Goal: Information Seeking & Learning: Compare options

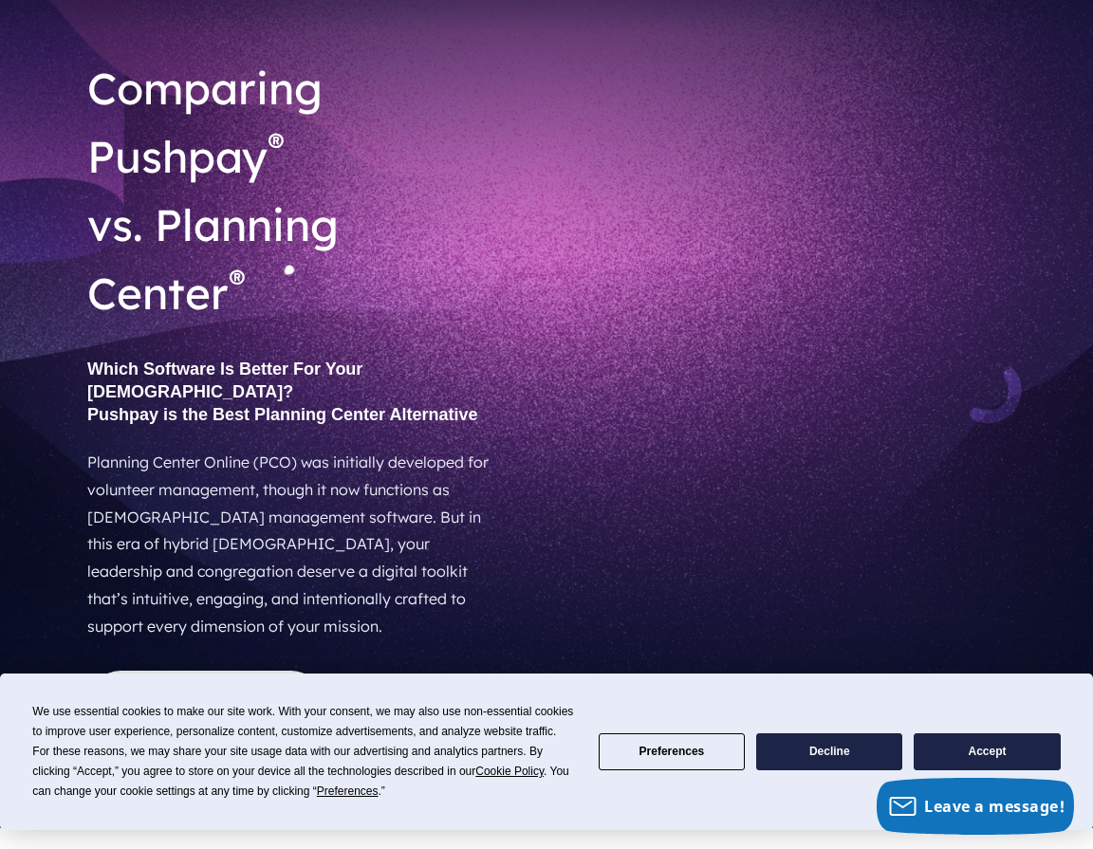
scroll to position [135, 0]
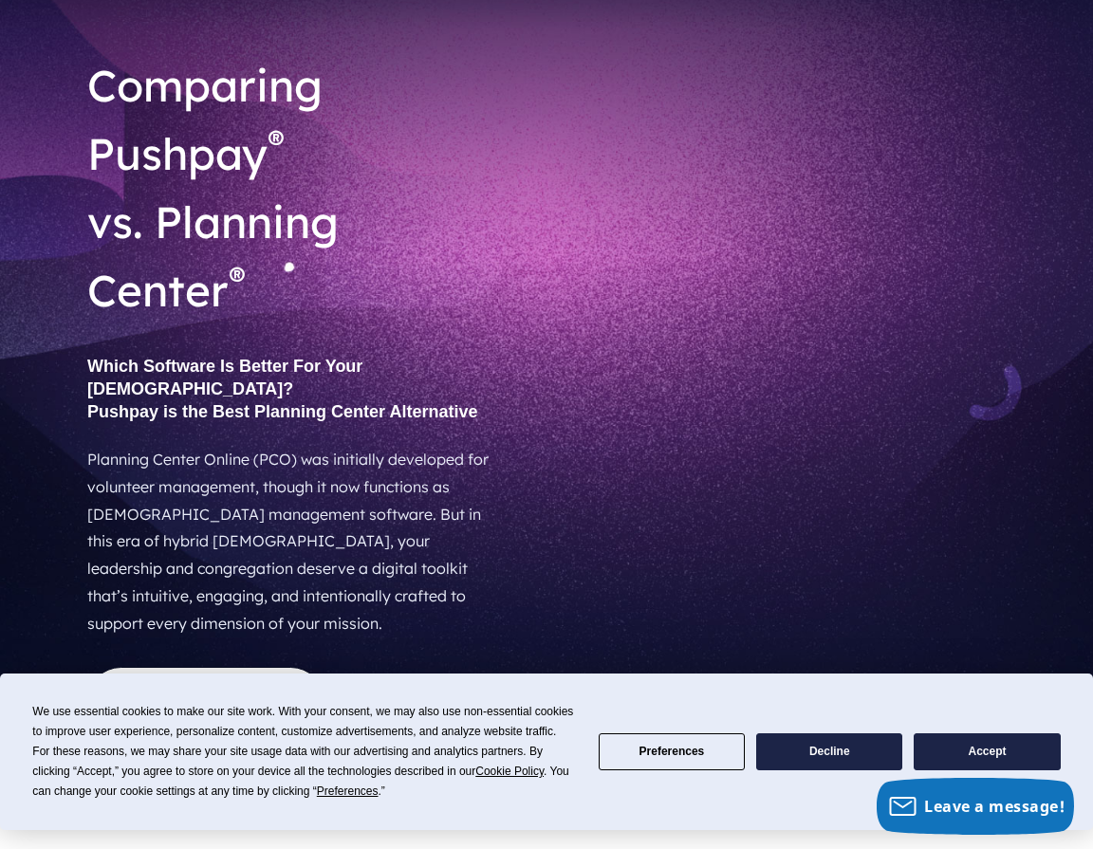
click at [859, 755] on button "Decline" at bounding box center [829, 752] width 146 height 37
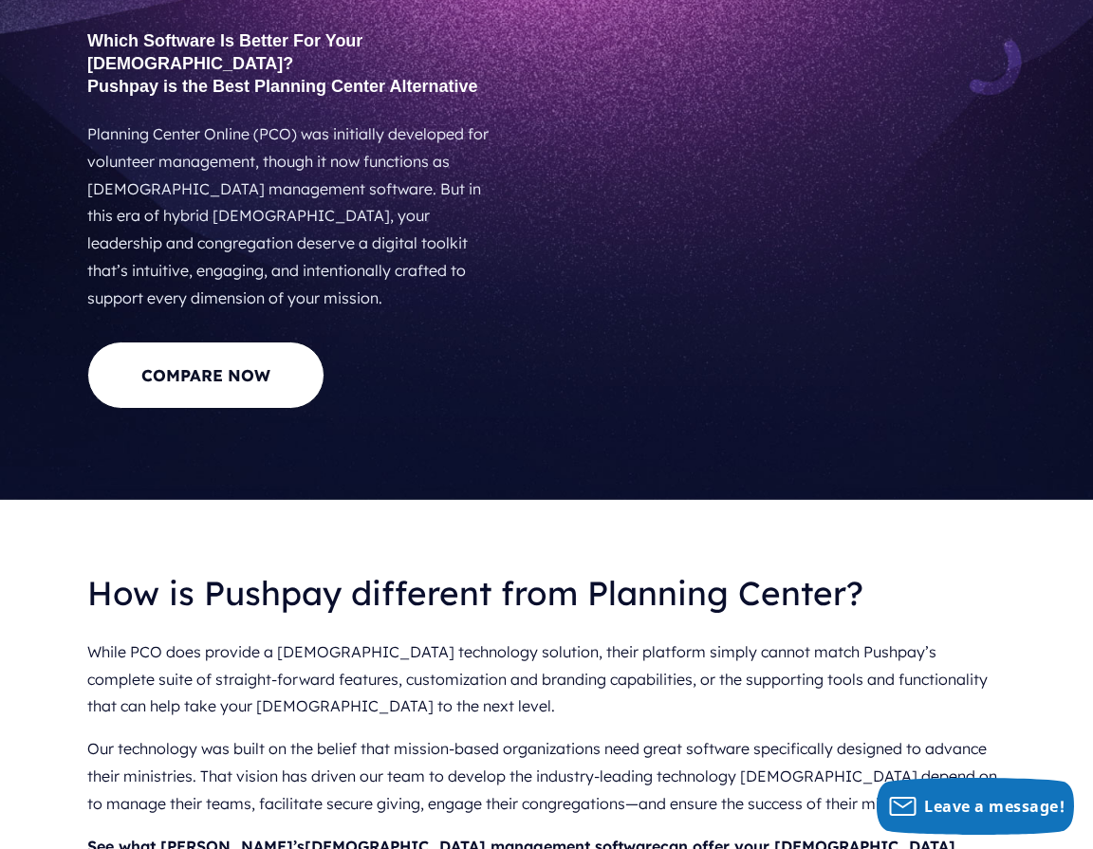
scroll to position [827, 0]
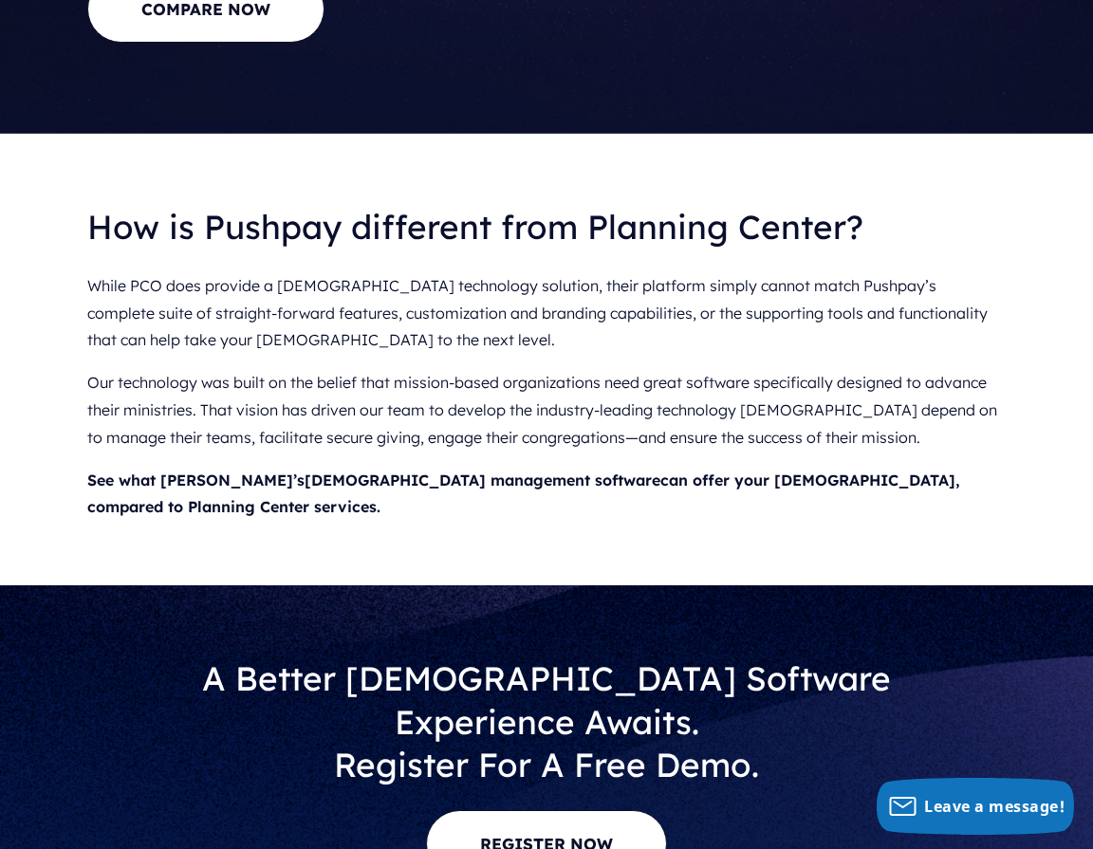
click at [364, 266] on p "While PCO does provide a [DEMOGRAPHIC_DATA] technology solution, their platform…" at bounding box center [546, 313] width 919 height 97
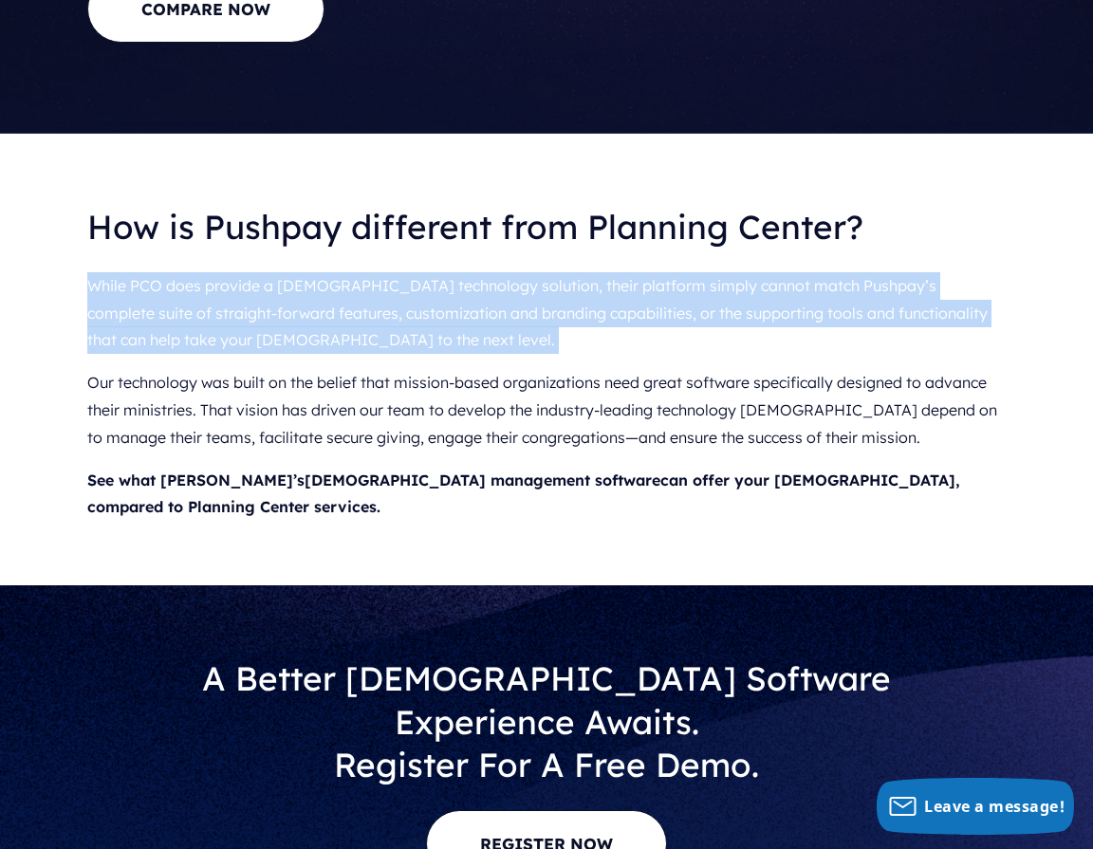
click at [364, 266] on p "While PCO does provide a [DEMOGRAPHIC_DATA] technology solution, their platform…" at bounding box center [546, 313] width 919 height 97
click at [364, 265] on p "While PCO does provide a [DEMOGRAPHIC_DATA] technology solution, their platform…" at bounding box center [546, 313] width 919 height 97
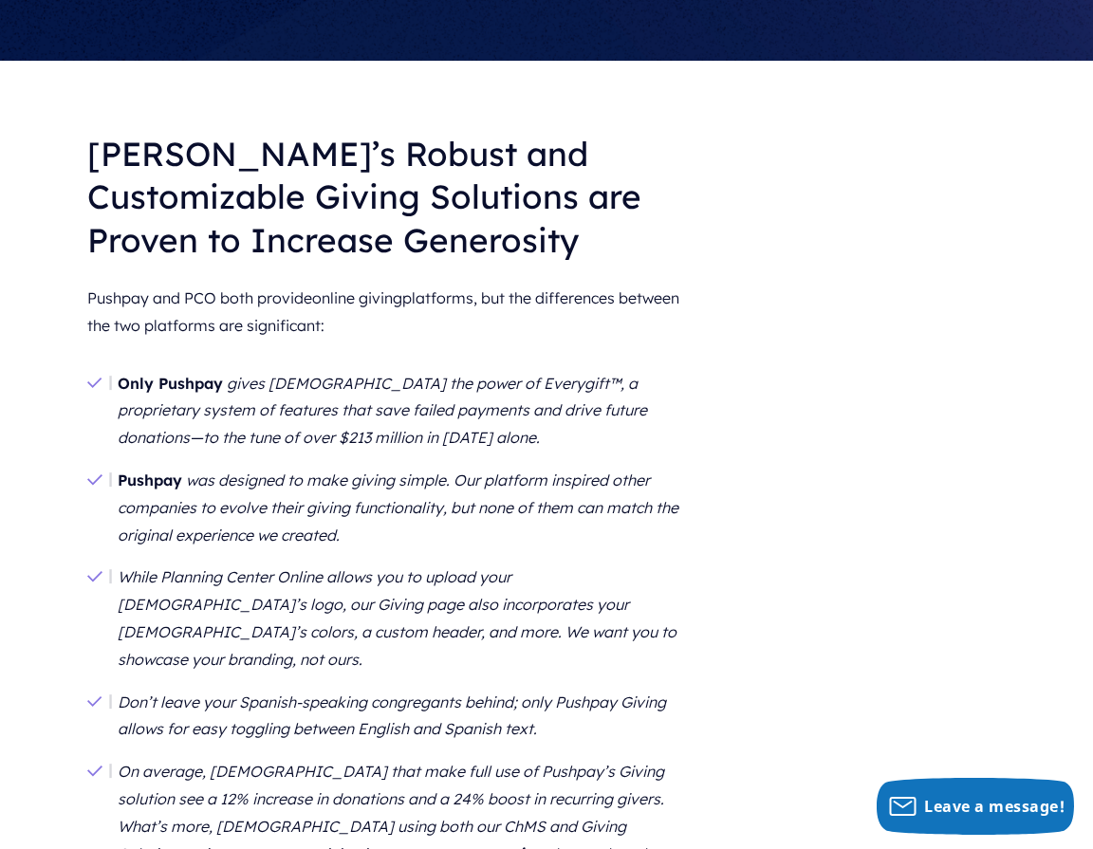
scroll to position [1719, 0]
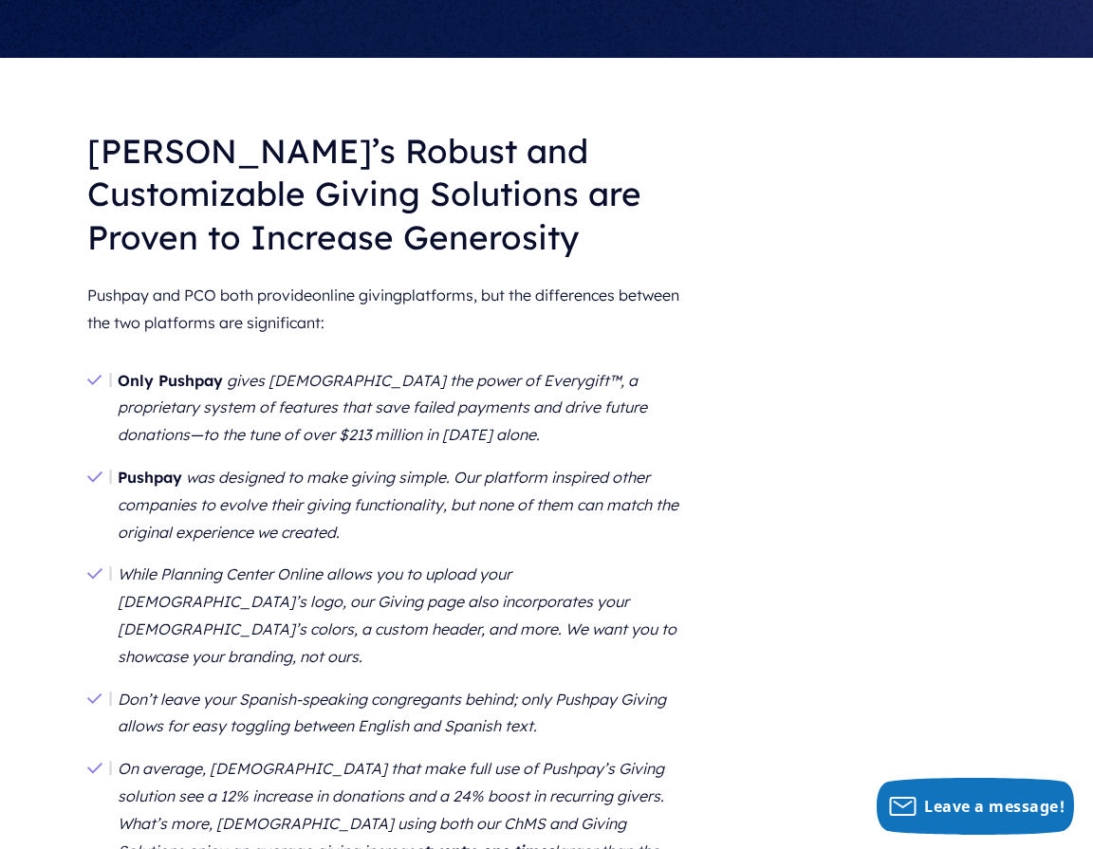
click at [240, 565] on em "While Planning Center Online allows you to upload your [DEMOGRAPHIC_DATA]’s log…" at bounding box center [397, 615] width 559 height 101
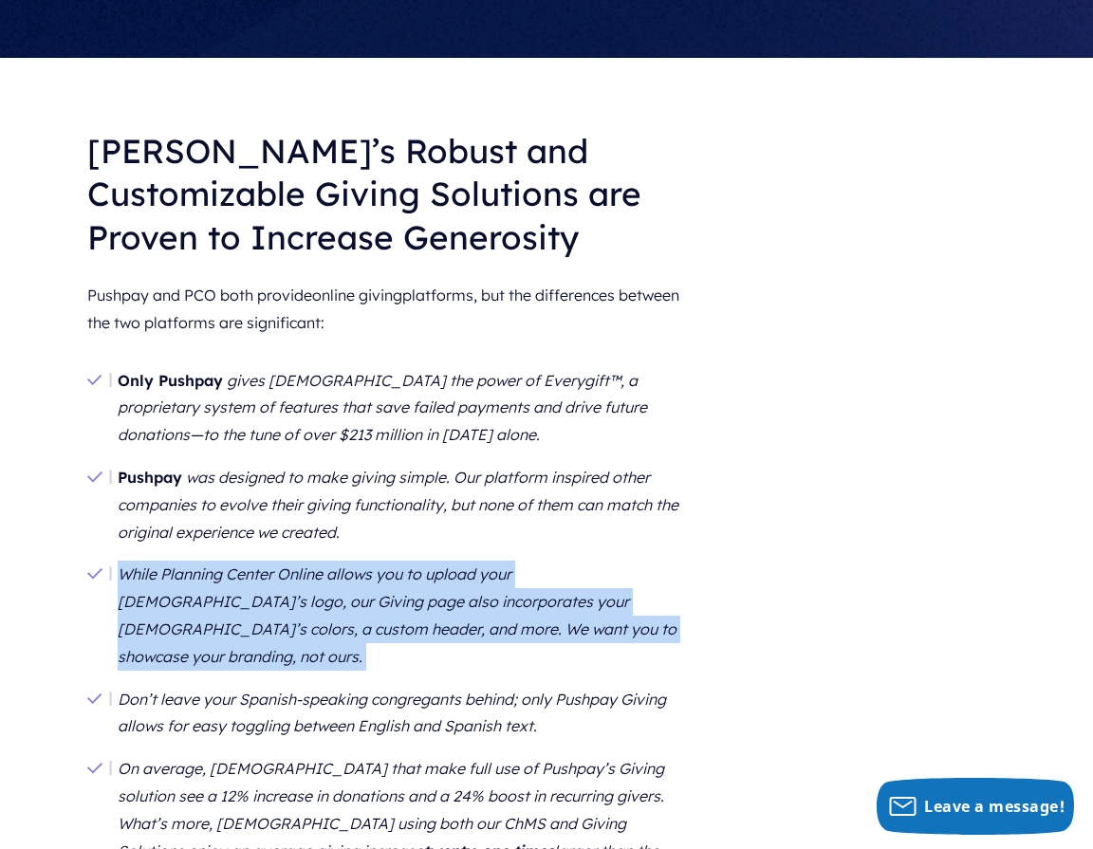
click at [240, 565] on em "While Planning Center Online allows you to upload your [DEMOGRAPHIC_DATA]’s log…" at bounding box center [397, 615] width 559 height 101
copy ul "While Planning Center Online allows you to upload your [DEMOGRAPHIC_DATA]’s log…"
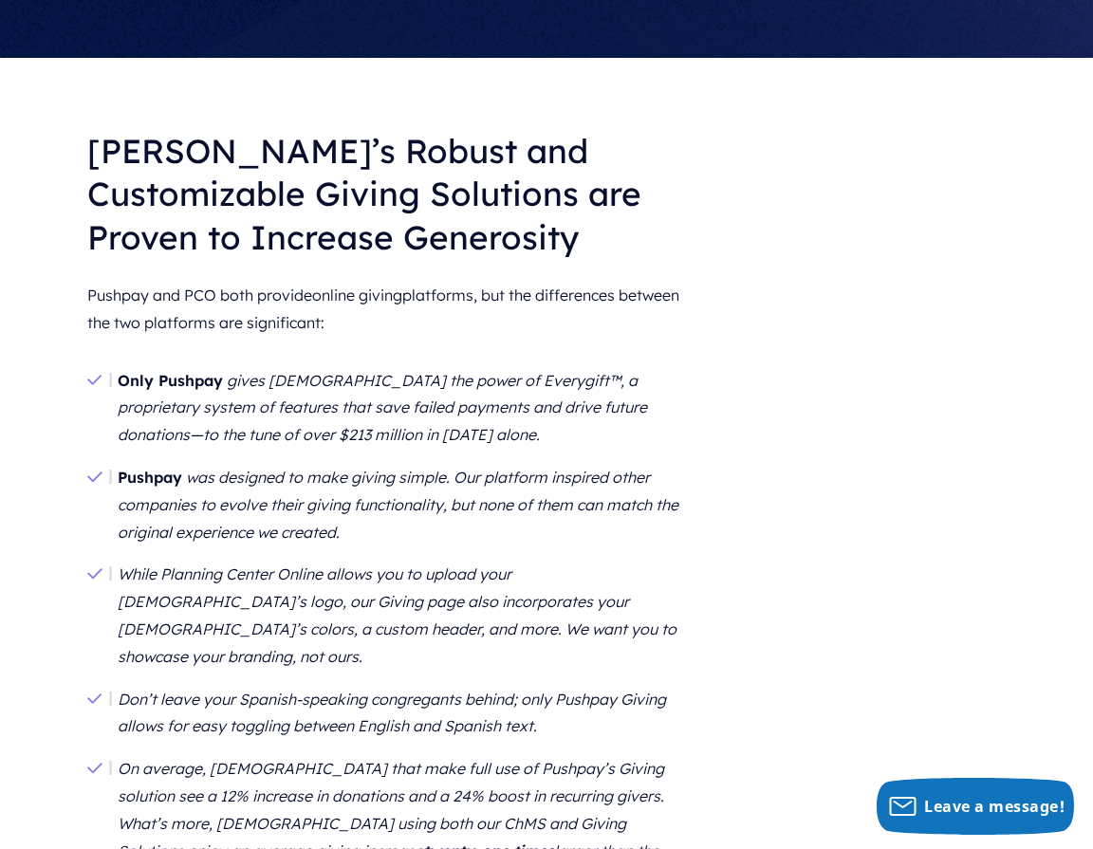
click at [272, 748] on li "On average, [DEMOGRAPHIC_DATA] that make full use of Pushpay’s Giving solution …" at bounding box center [388, 824] width 603 height 152
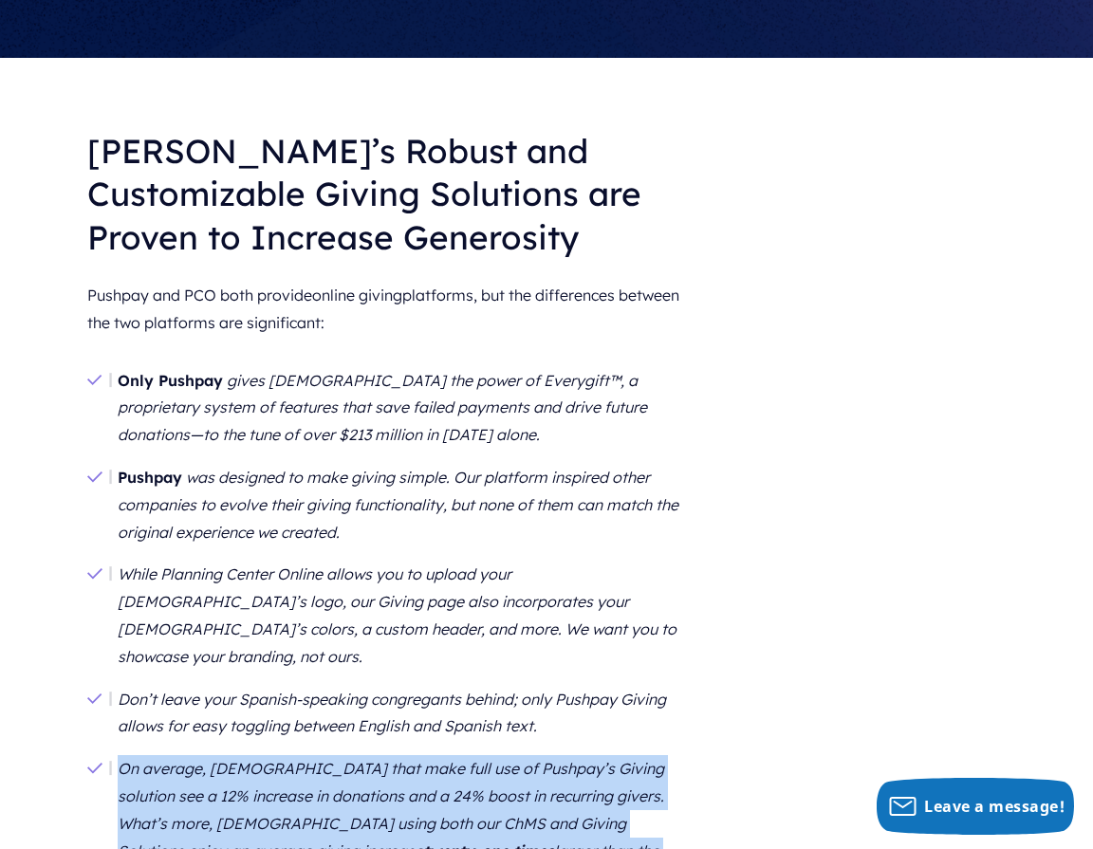
click at [272, 748] on li "On average, [DEMOGRAPHIC_DATA] that make full use of Pushpay’s Giving solution …" at bounding box center [388, 824] width 603 height 152
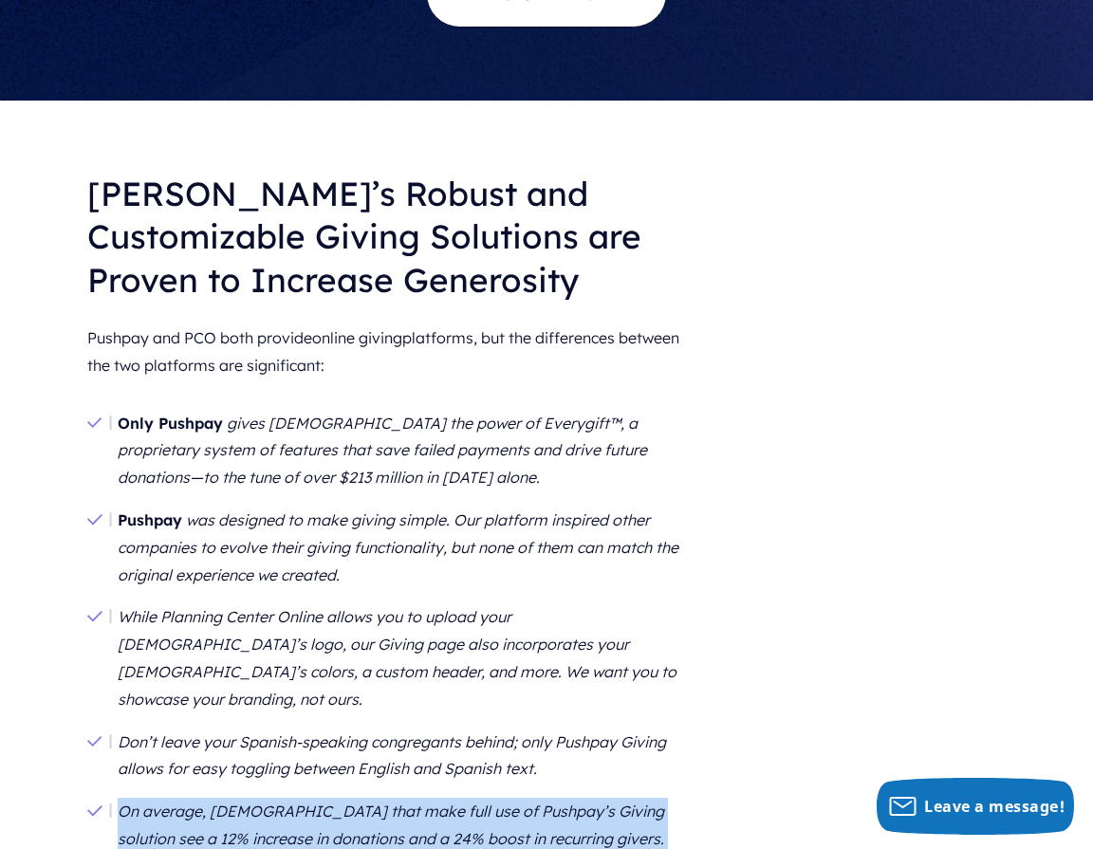
scroll to position [1676, 0]
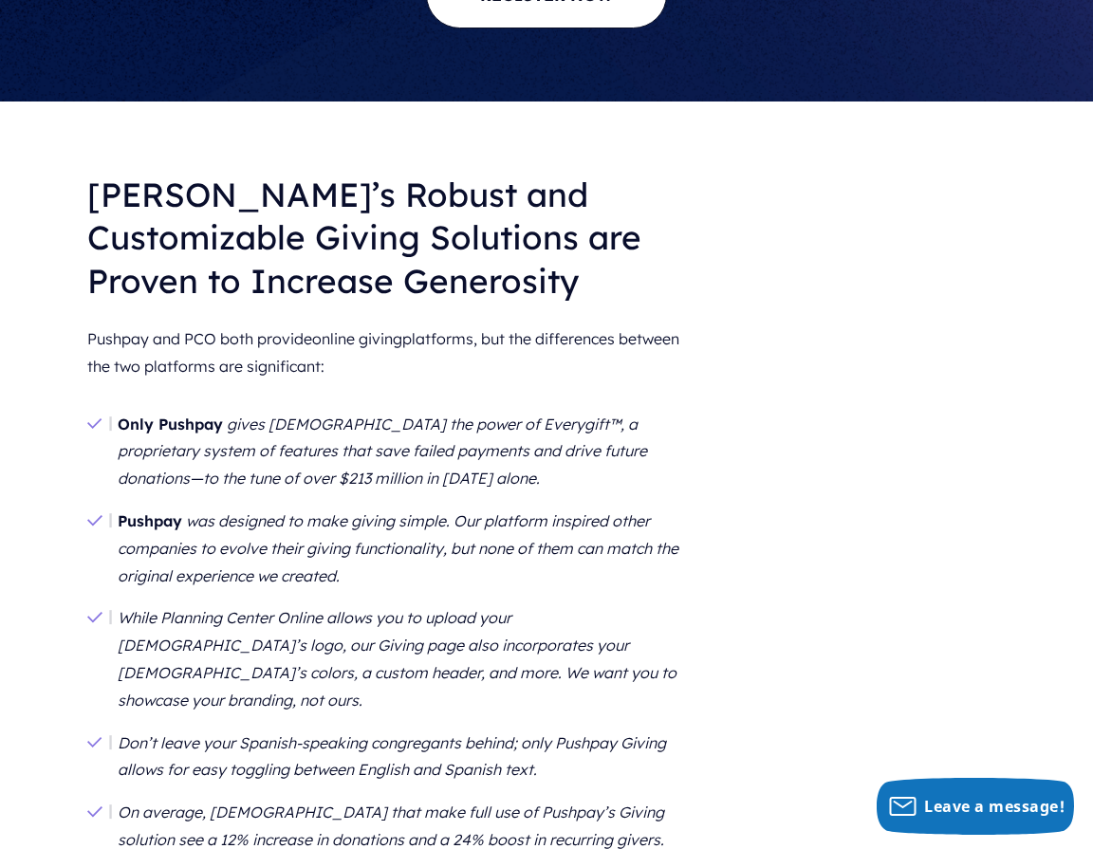
click at [321, 415] on em "gives [DEMOGRAPHIC_DATA] the power of Everygift™, a proprietary system of featu…" at bounding box center [382, 452] width 529 height 74
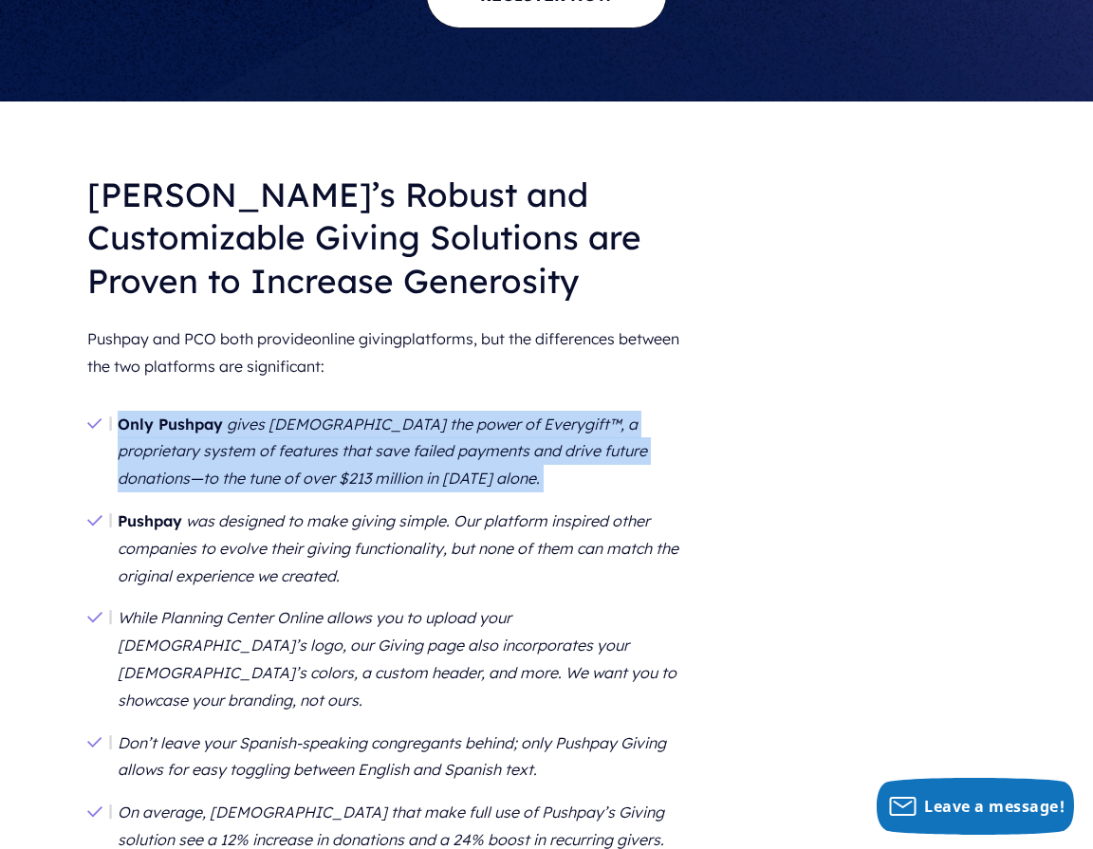
click at [321, 415] on em "gives [DEMOGRAPHIC_DATA] the power of Everygift™, a proprietary system of featu…" at bounding box center [382, 452] width 529 height 74
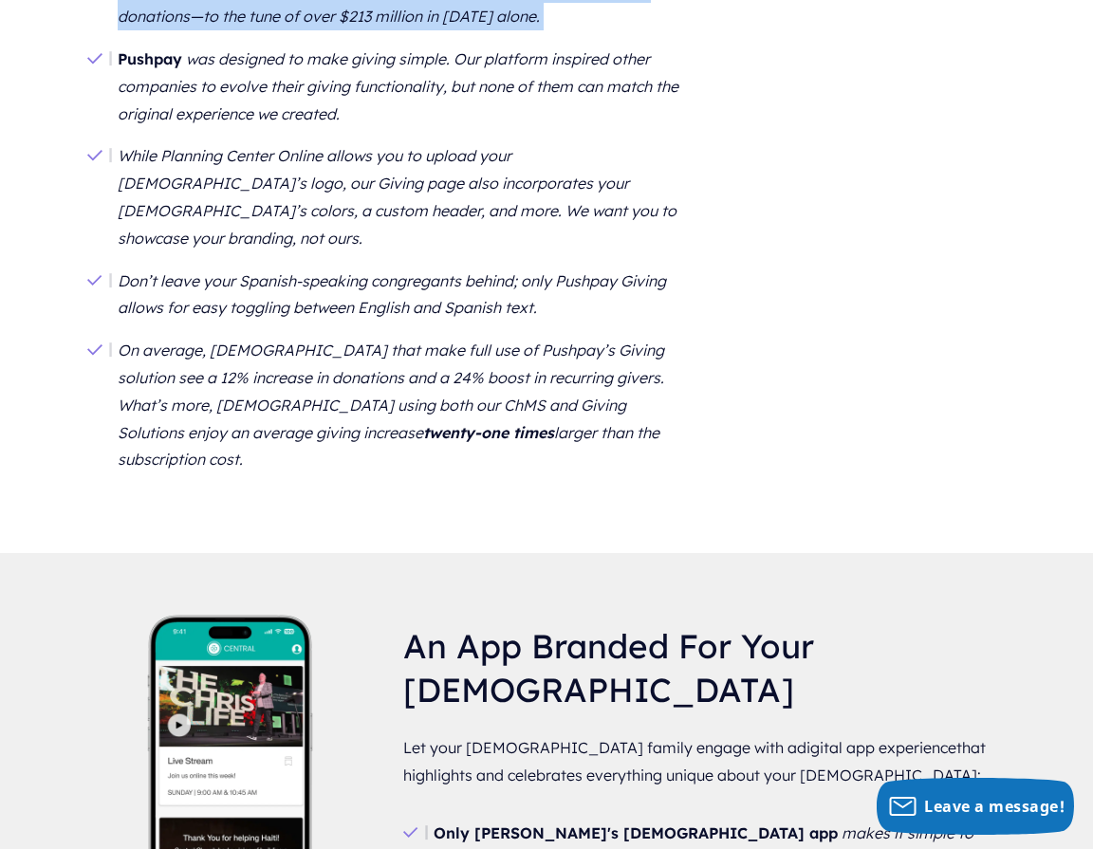
scroll to position [2296, 0]
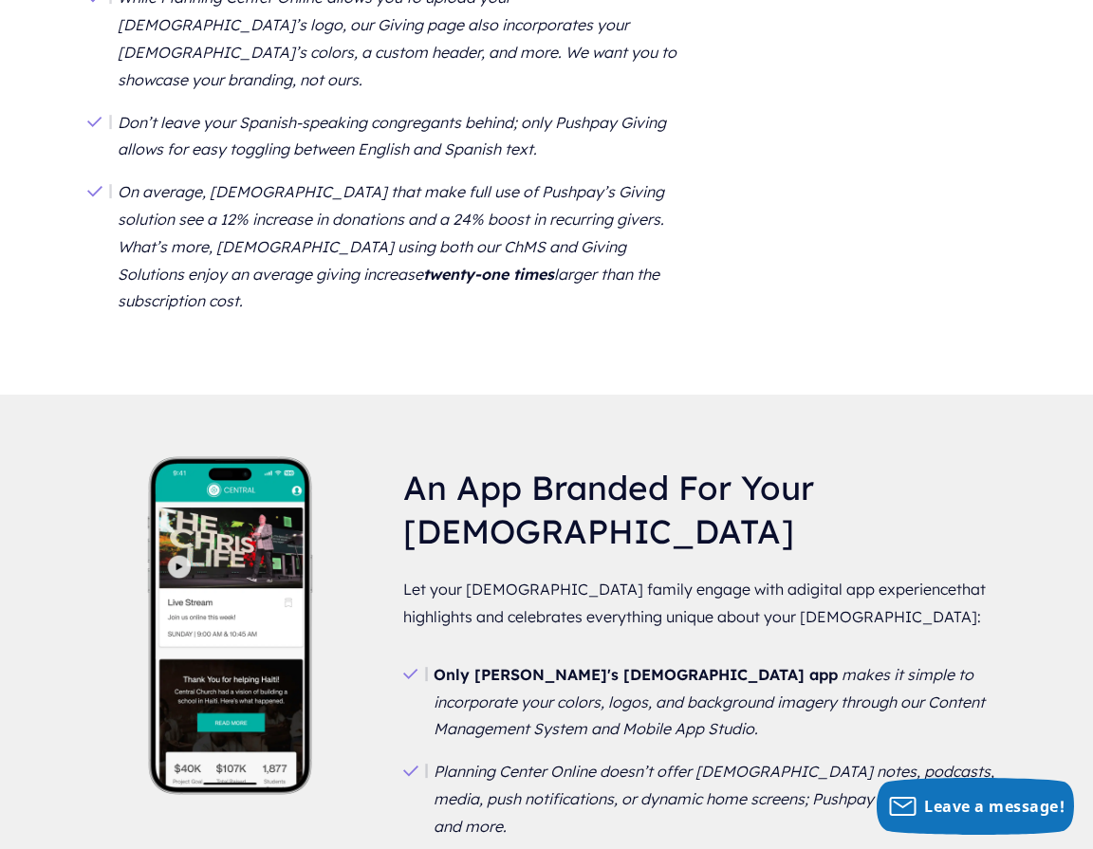
click at [548, 654] on li "Only [PERSON_NAME]'s [DEMOGRAPHIC_DATA] app makes it simple to incorporate your…" at bounding box center [704, 702] width 603 height 97
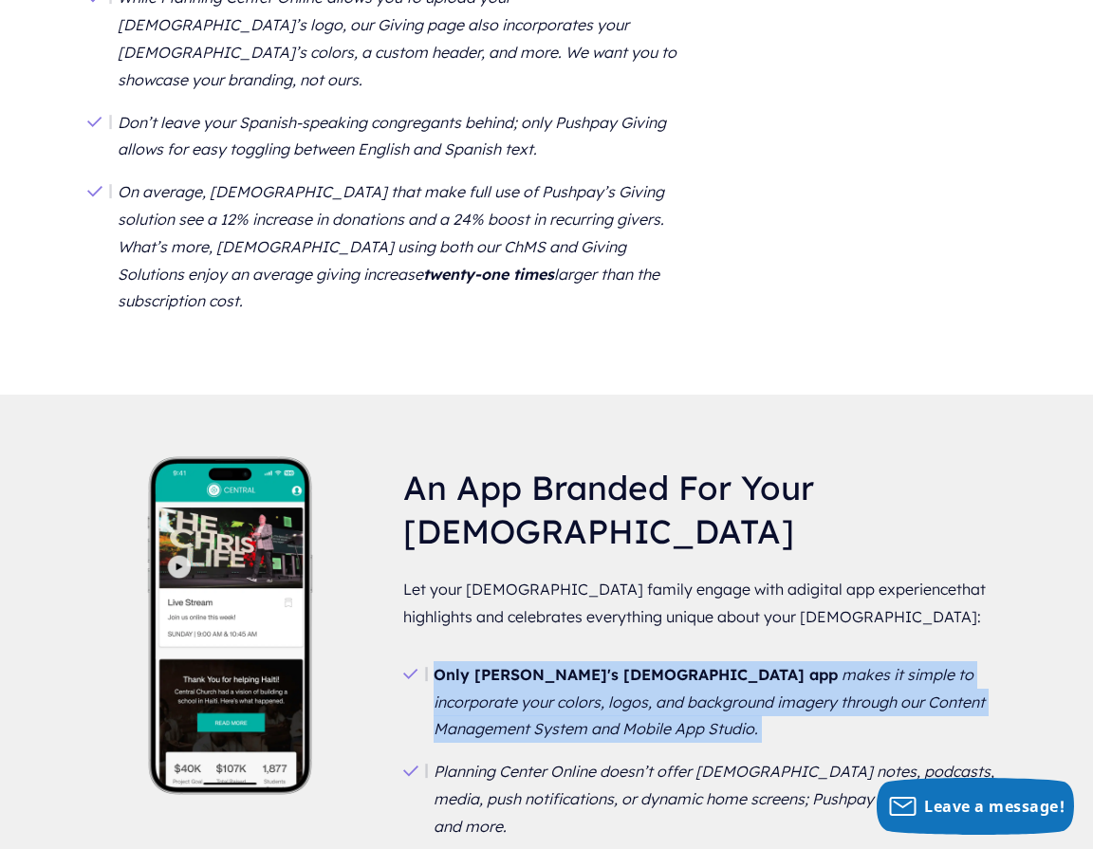
click at [548, 654] on li "Only [PERSON_NAME]'s [DEMOGRAPHIC_DATA] app makes it simple to incorporate your…" at bounding box center [704, 702] width 603 height 97
copy ul "Only [PERSON_NAME]'s [DEMOGRAPHIC_DATA] app makes it simple to incorporate your…"
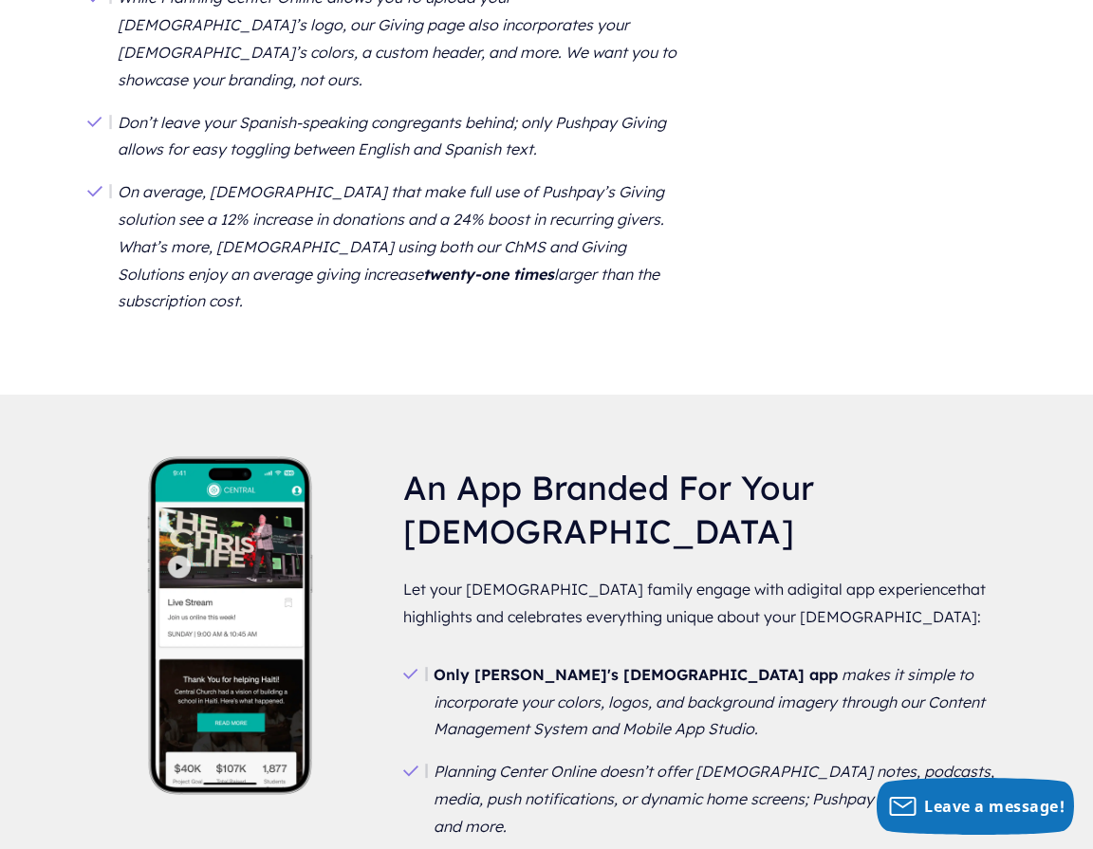
click at [526, 762] on em "Planning Center Online doesn’t offer [DEMOGRAPHIC_DATA] notes, podcasts, media,…" at bounding box center [714, 799] width 561 height 74
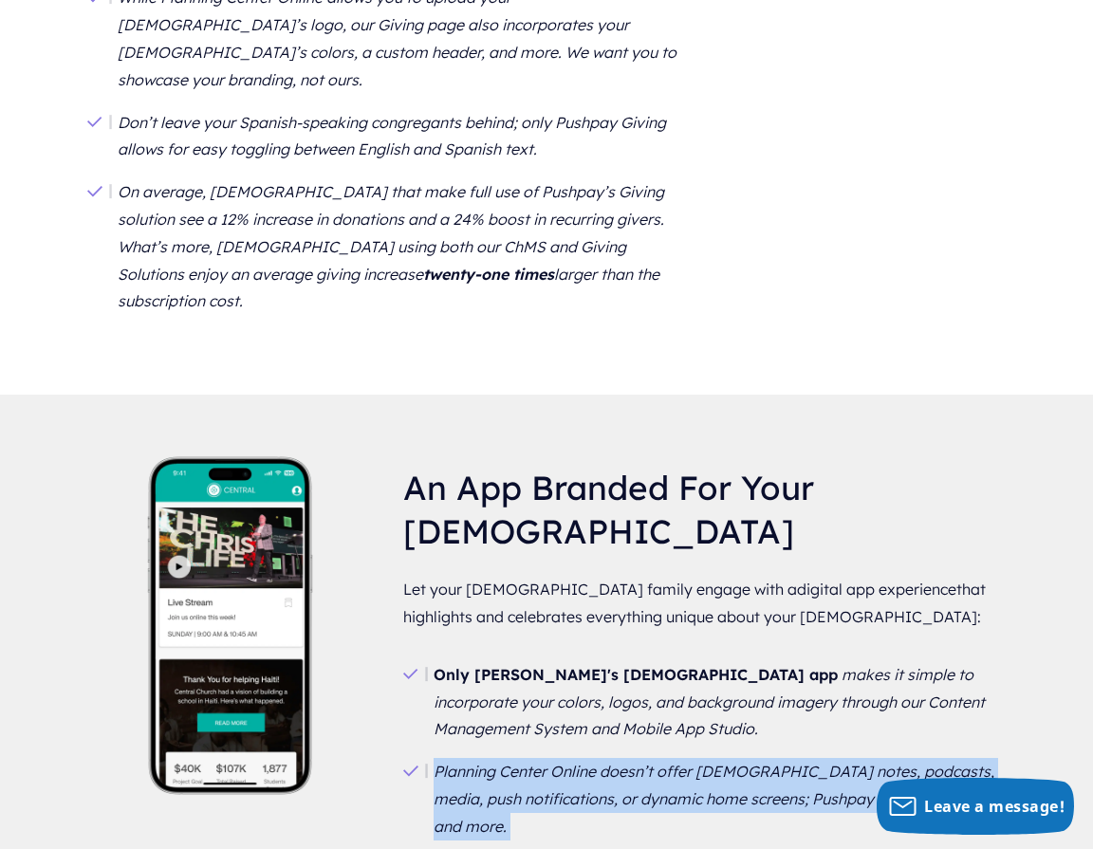
click at [526, 762] on em "Planning Center Online doesn’t offer [DEMOGRAPHIC_DATA] notes, podcasts, media,…" at bounding box center [714, 799] width 561 height 74
copy ul "Planning Center Online doesn’t offer [DEMOGRAPHIC_DATA] notes, podcasts, media,…"
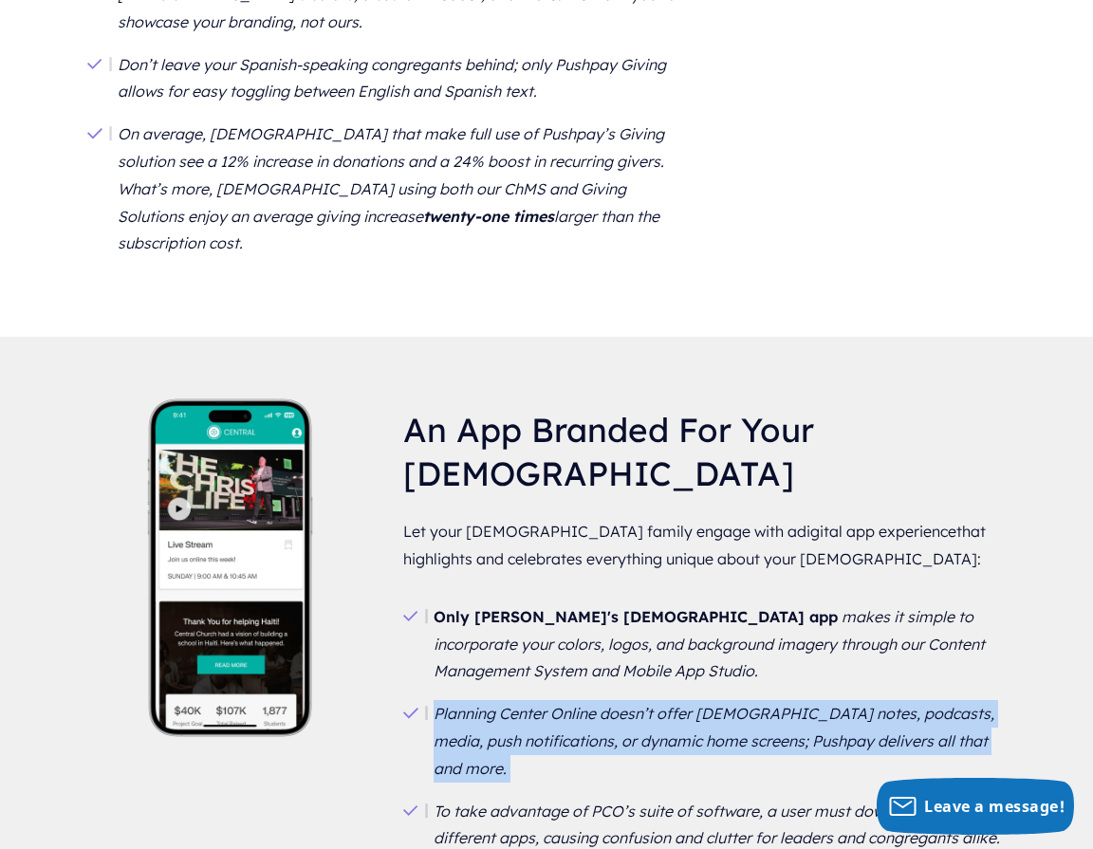
scroll to position [2358, 0]
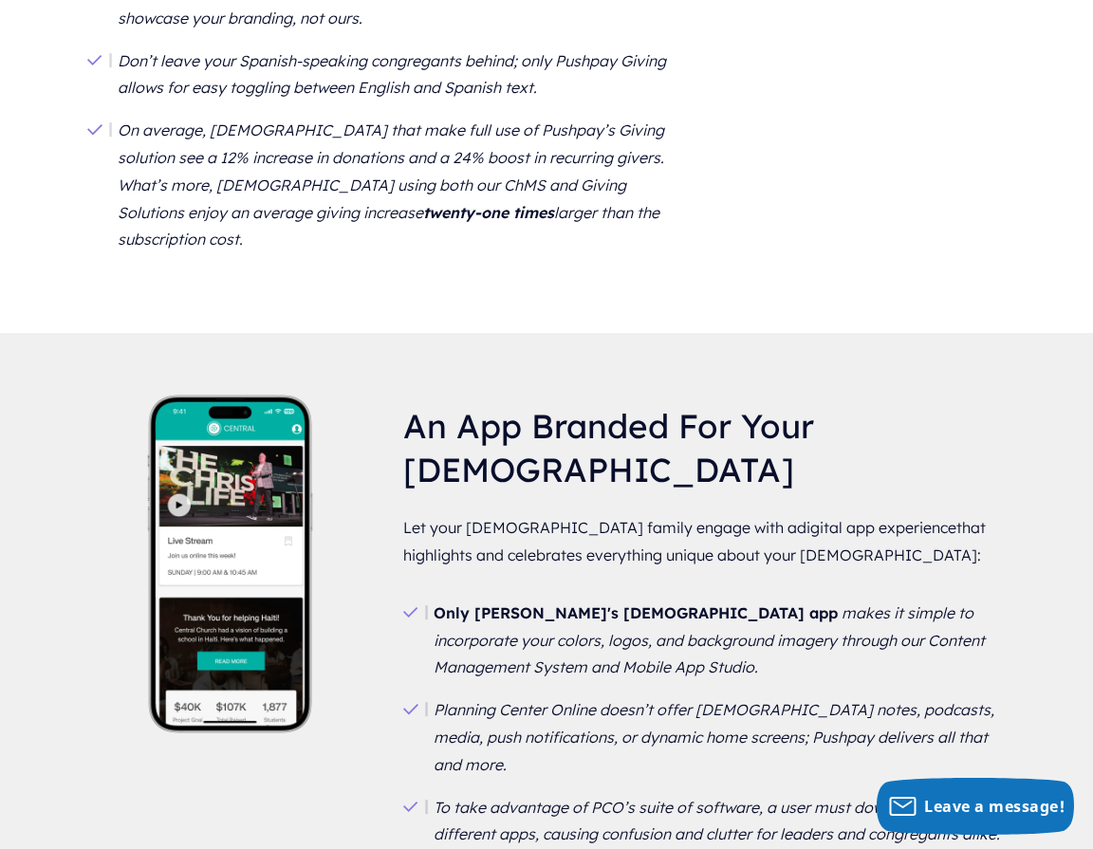
click at [708, 798] on em "To take advantage of PCO’s suite of software, a user must download seven differ…" at bounding box center [718, 848] width 569 height 101
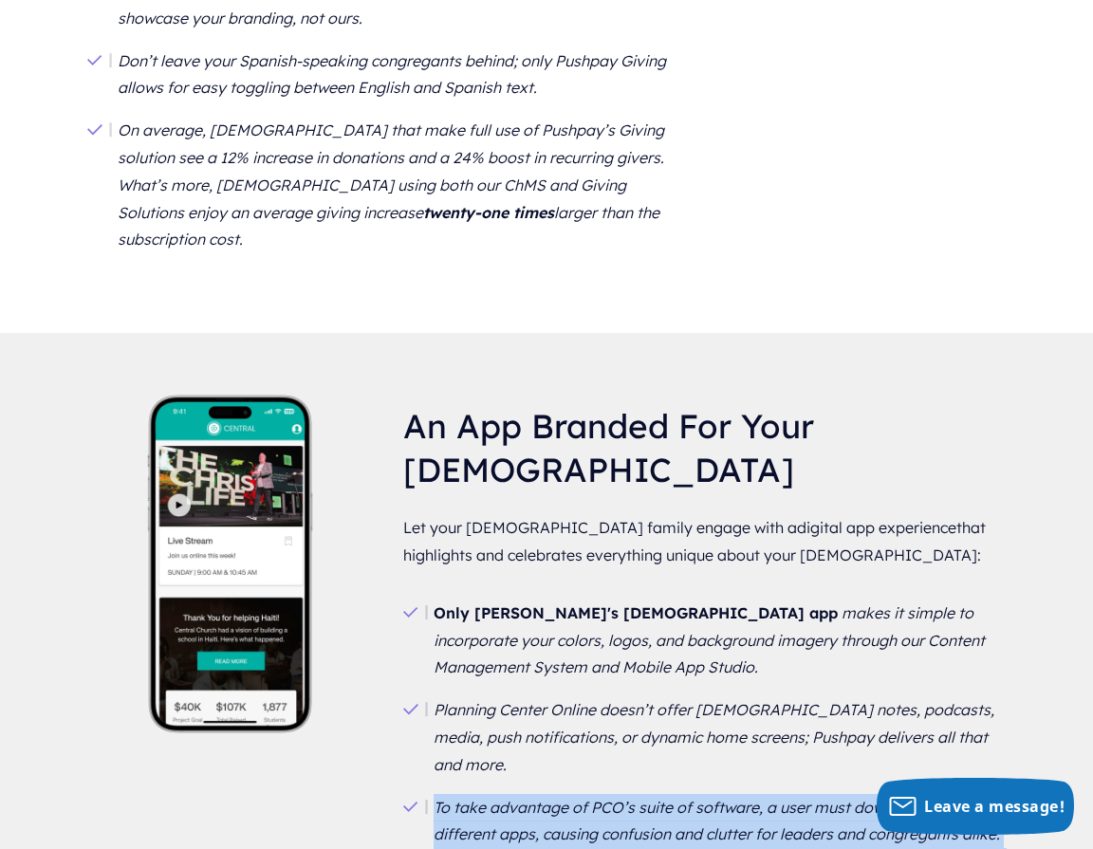
click at [708, 798] on em "To take advantage of PCO’s suite of software, a user must download seven differ…" at bounding box center [718, 848] width 569 height 101
copy div "To take advantage of PCO’s suite of software, a user must download seven differ…"
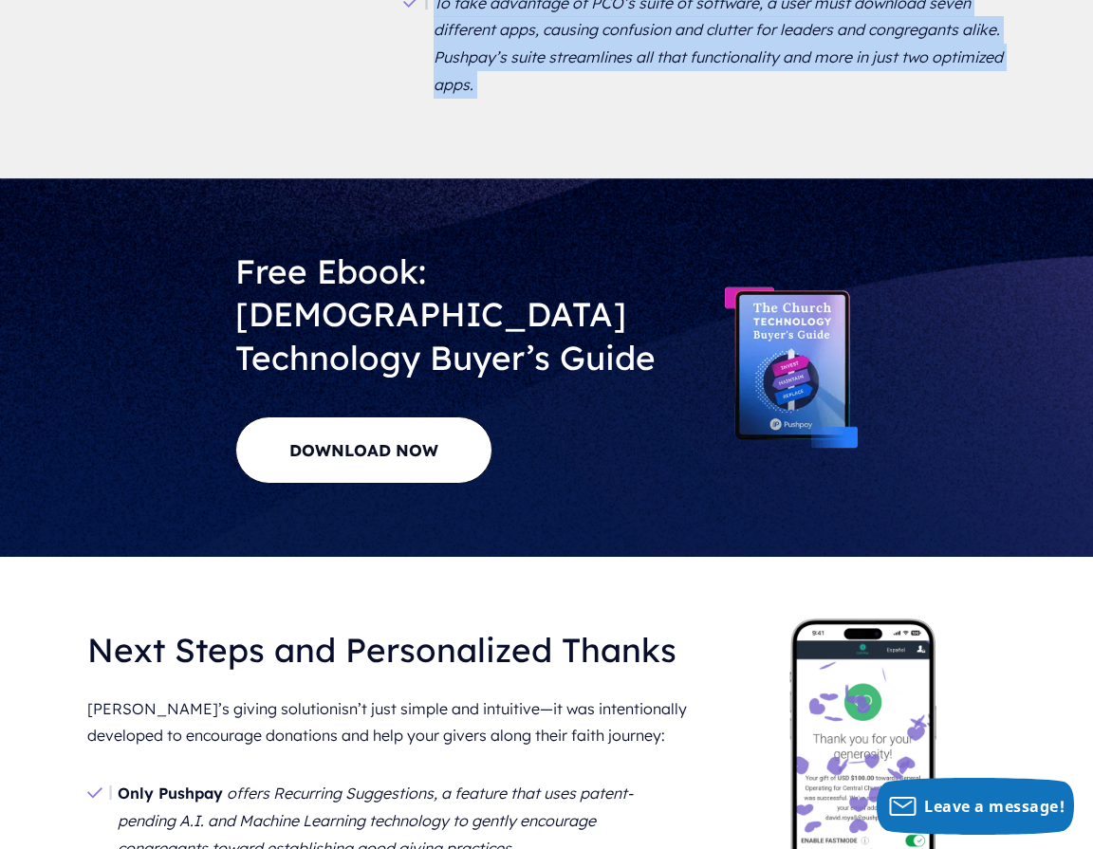
scroll to position [3169, 0]
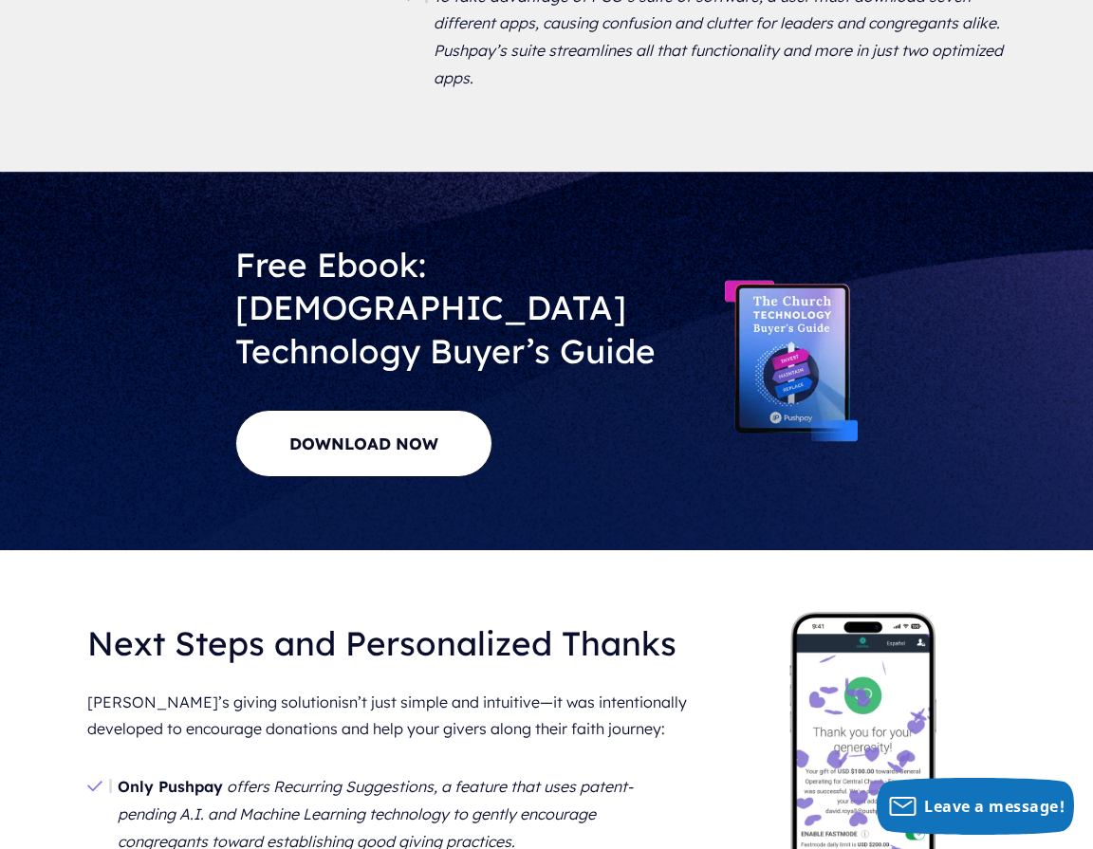
copy ul "Pushpay is the only [DEMOGRAPHIC_DATA] giving platform that offers custom Thank…"
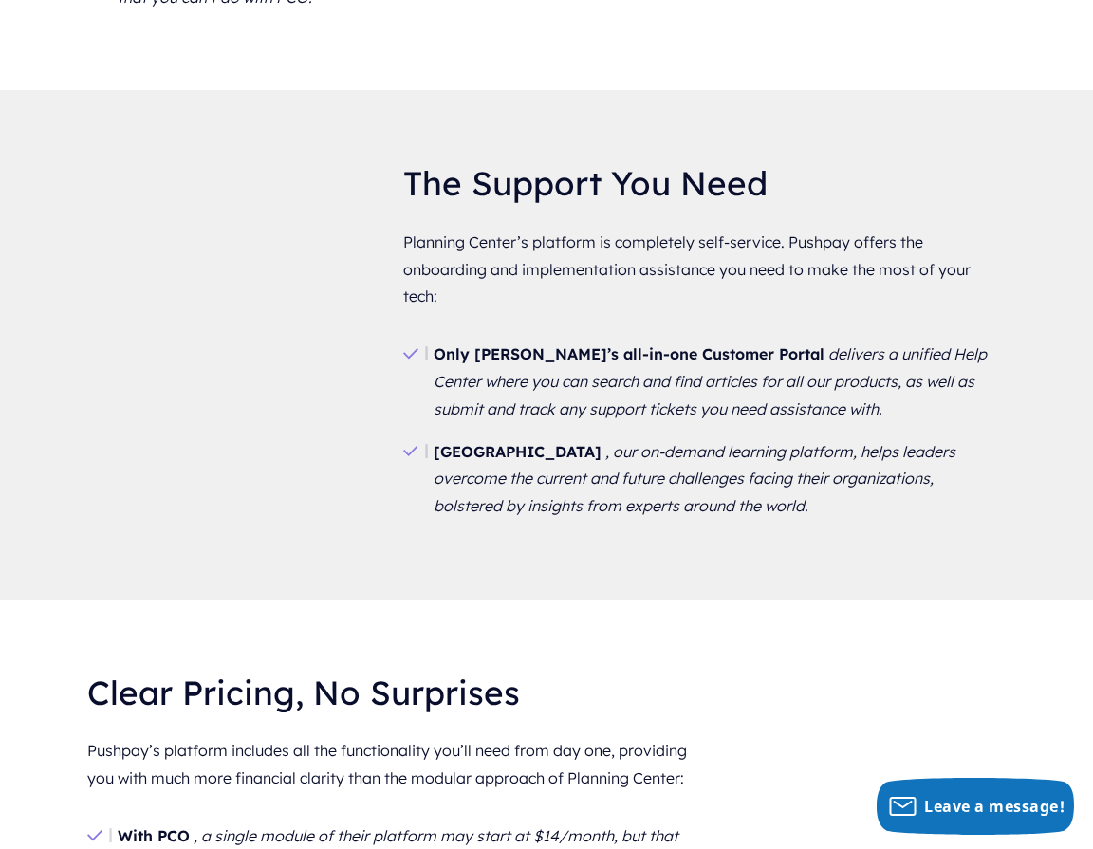
scroll to position [4241, 0]
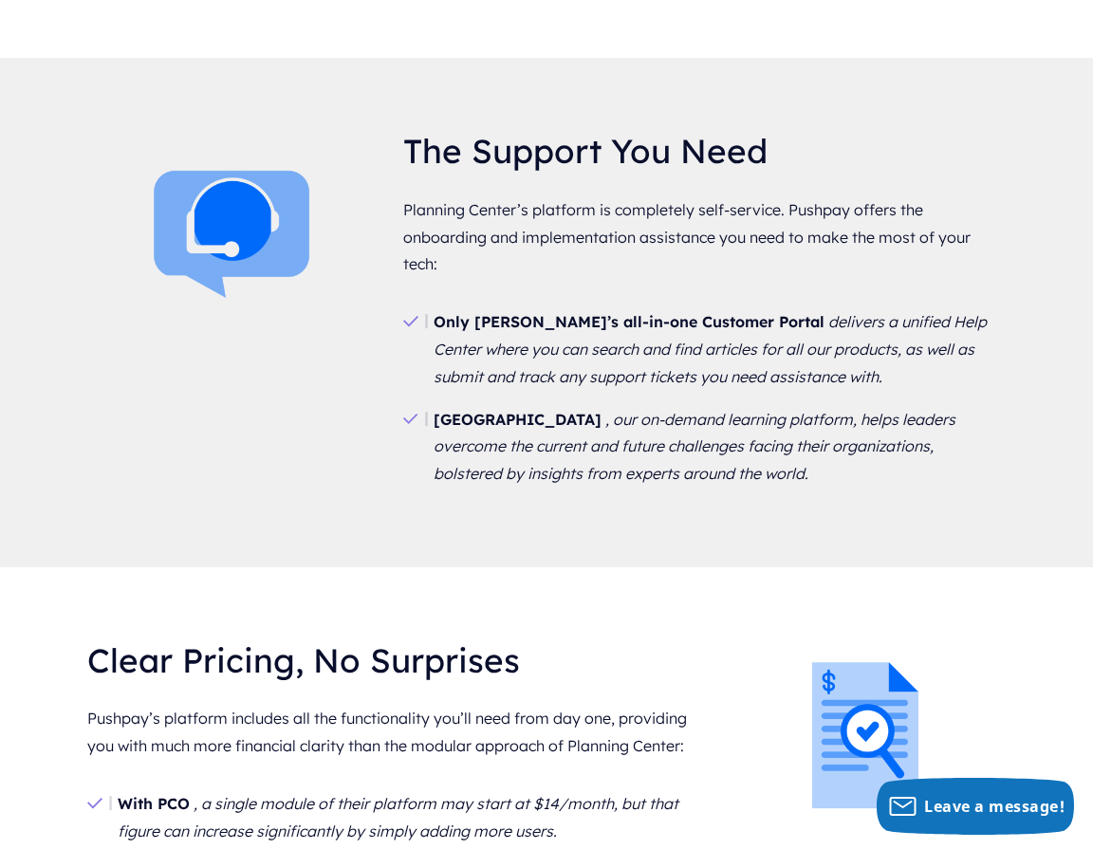
click at [559, 783] on li "With PCO , a single module of their platform may start at $14/month, but that f…" at bounding box center [388, 818] width 603 height 70
click at [559, 794] on em ", a single module of their platform may start at $14/month, but that figure can…" at bounding box center [398, 817] width 561 height 46
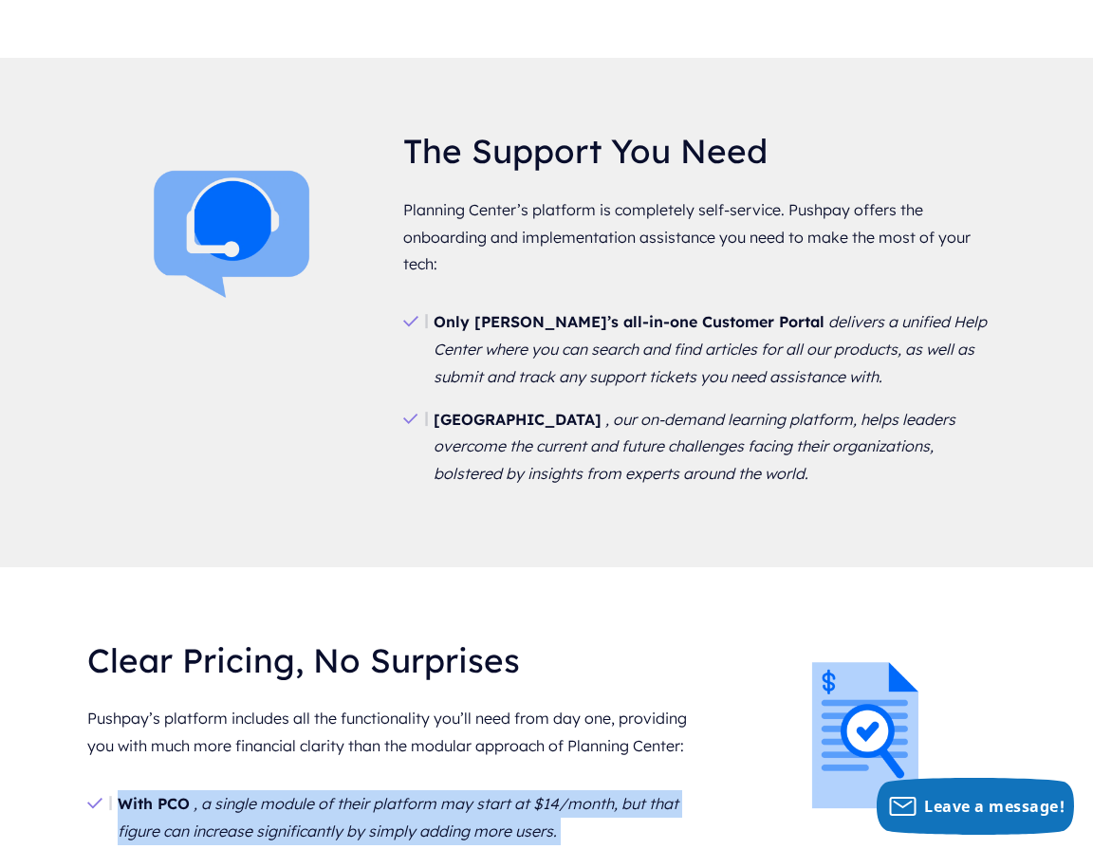
click at [559, 794] on em ", a single module of their platform may start at $14/month, but that figure can…" at bounding box center [398, 817] width 561 height 46
copy ul "With PCO , a single module of their platform may start at $14/month, but that f…"
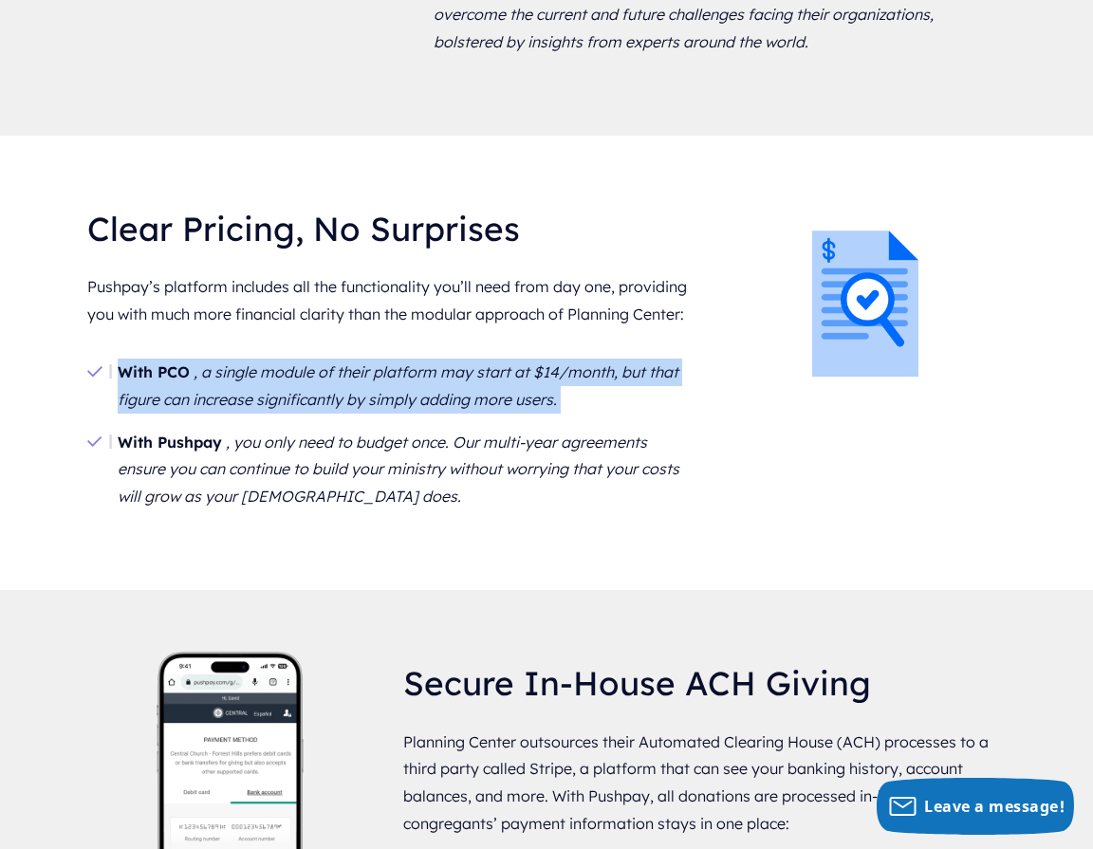
scroll to position [4780, 0]
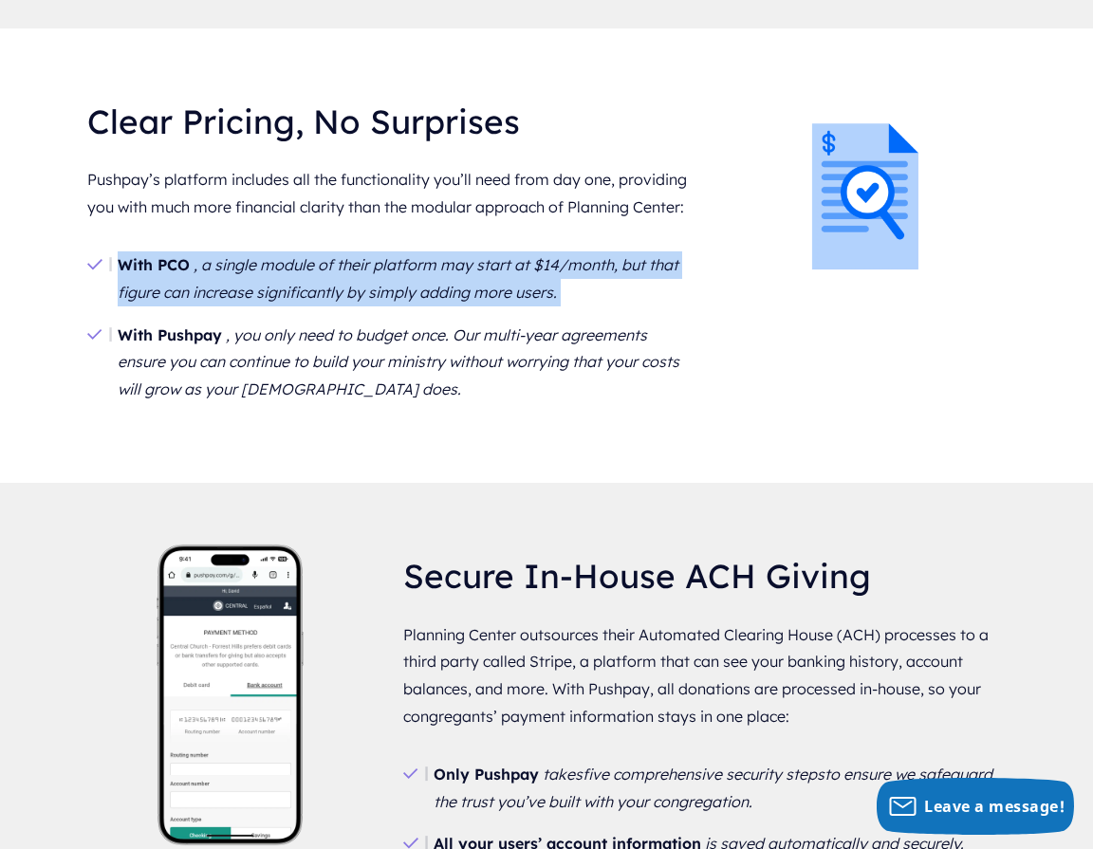
click at [718, 765] on link "five comprehensive security steps" at bounding box center [704, 774] width 242 height 19
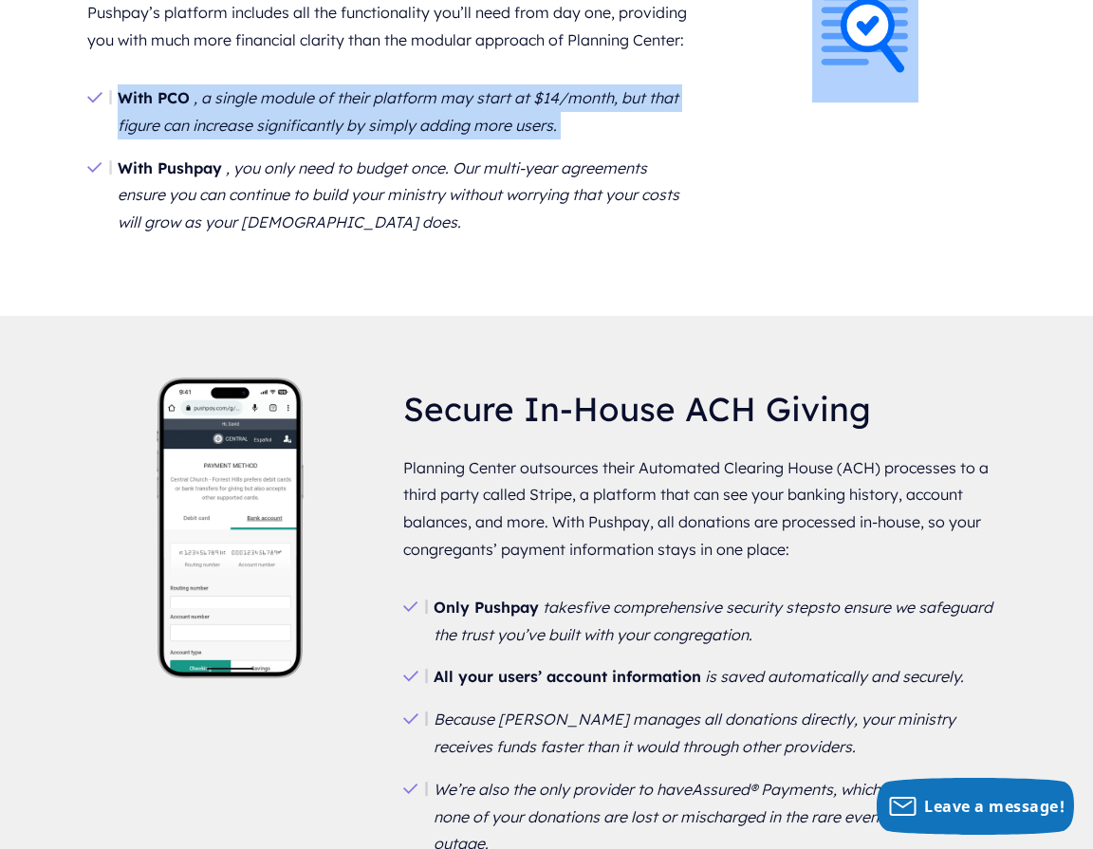
scroll to position [4988, 0]
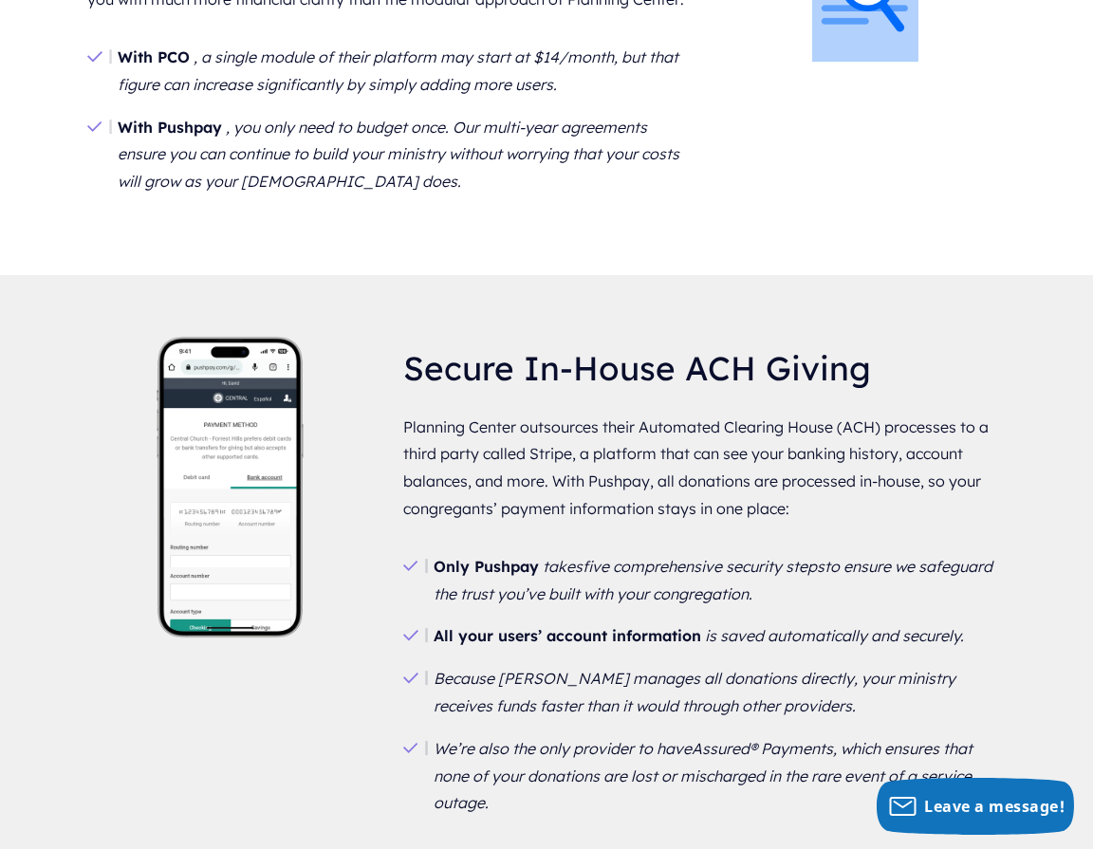
click at [544, 406] on p "Planning Center outsources their Automated Clearing House (ACH) processes to a …" at bounding box center [704, 468] width 603 height 124
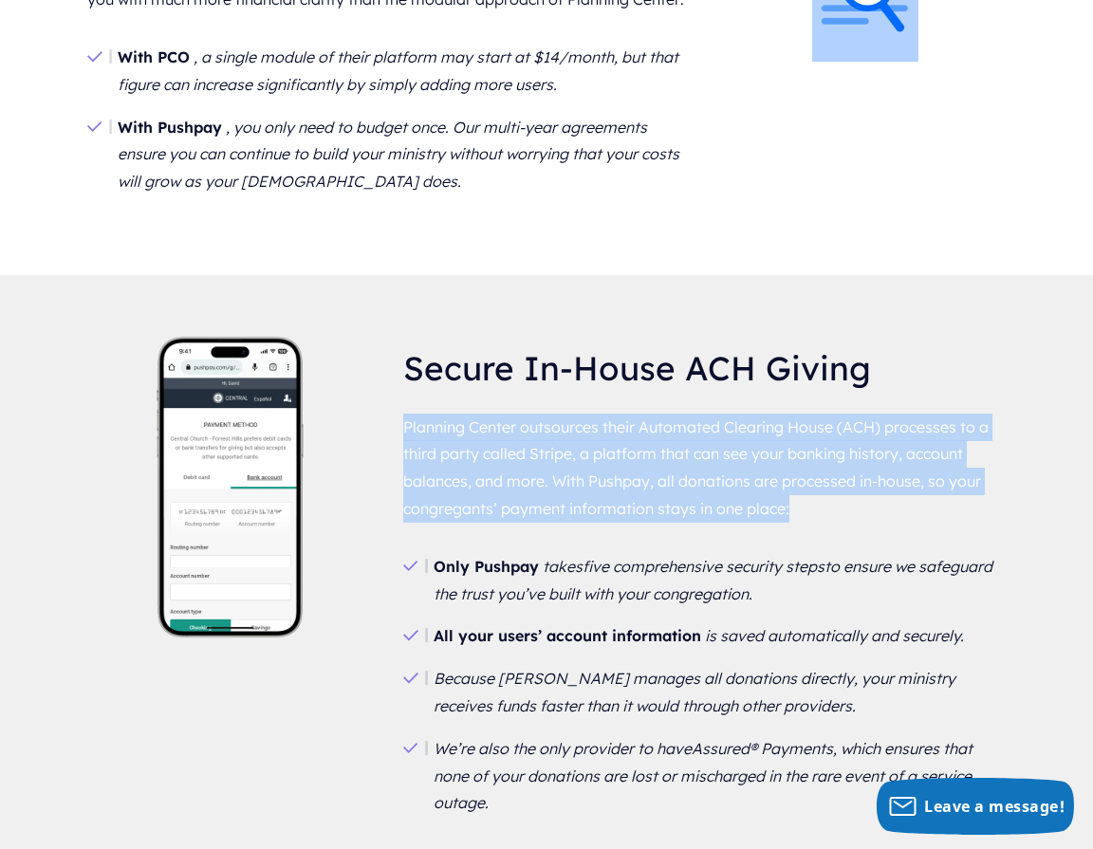
click at [544, 406] on p "Planning Center outsources their Automated Clearing House (ACH) processes to a …" at bounding box center [704, 468] width 603 height 124
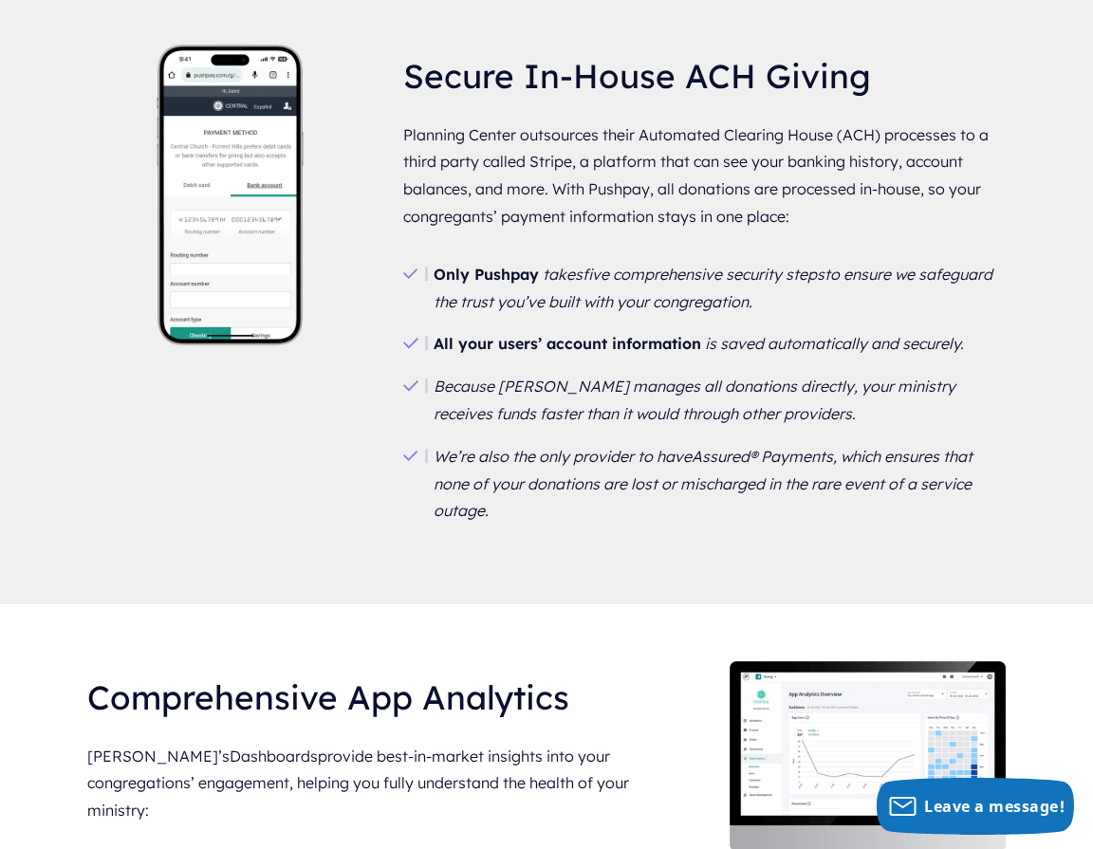
scroll to position [5330, 0]
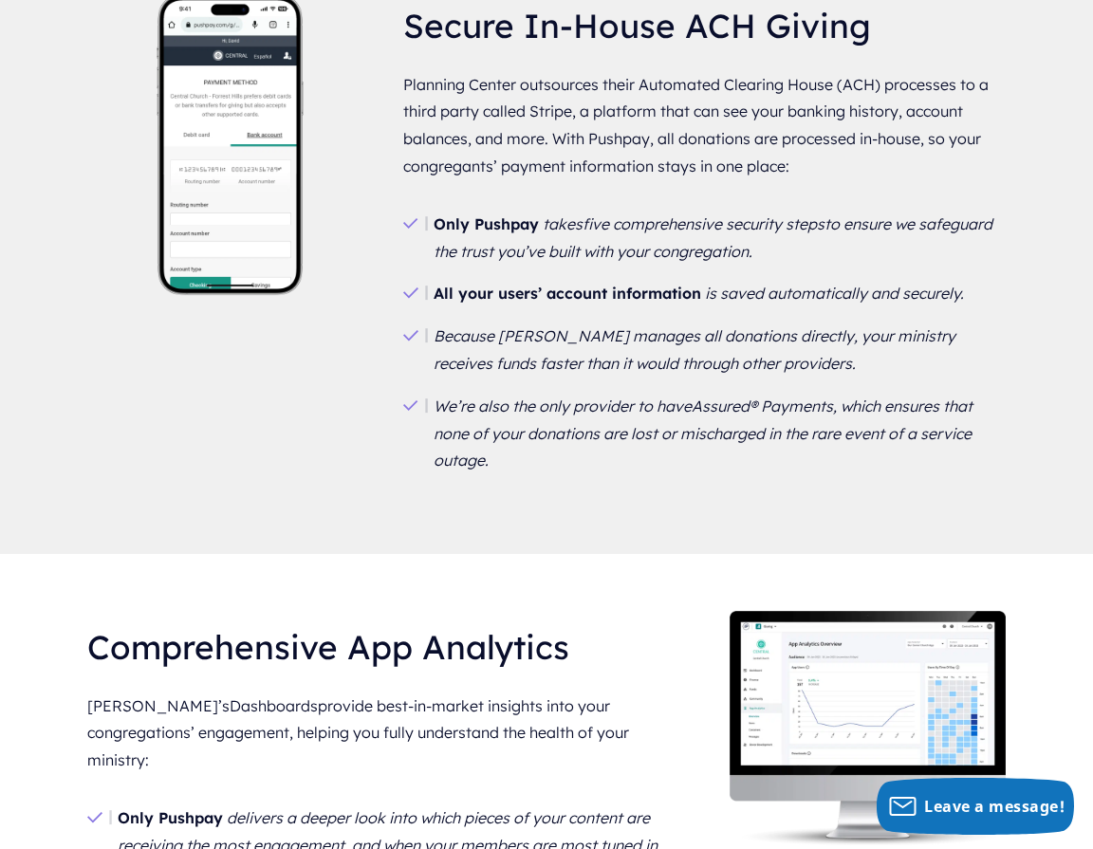
click at [525, 808] on em "delivers a deeper look into which pieces of your content are receiving the most…" at bounding box center [390, 831] width 544 height 46
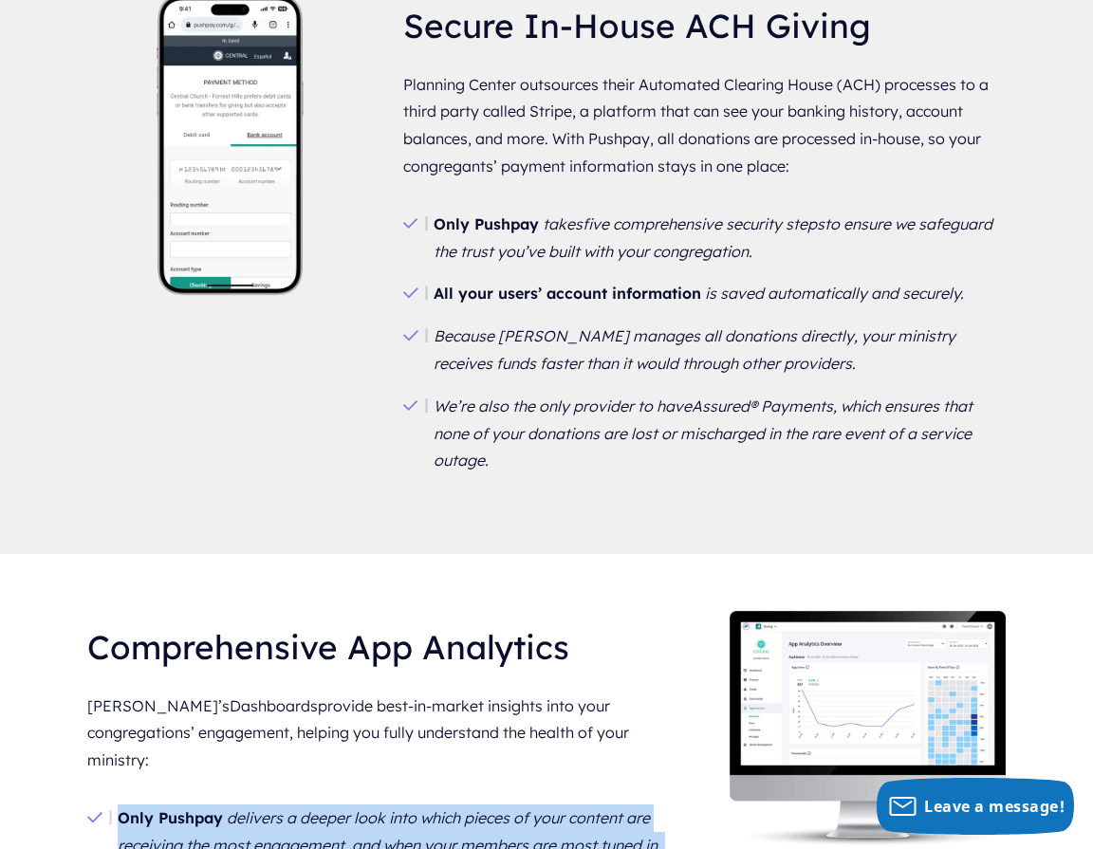
click at [525, 808] on em "delivers a deeper look into which pieces of your content are receiving the most…" at bounding box center [390, 831] width 544 height 46
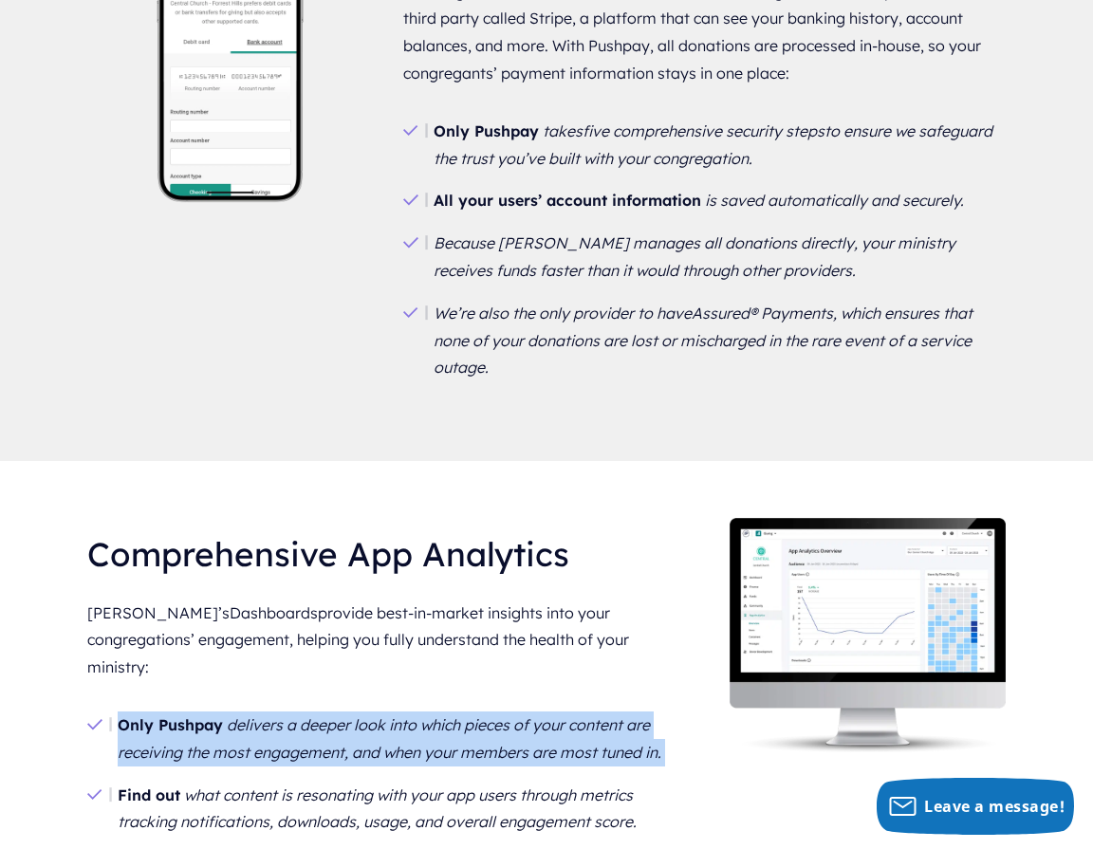
scroll to position [5427, 0]
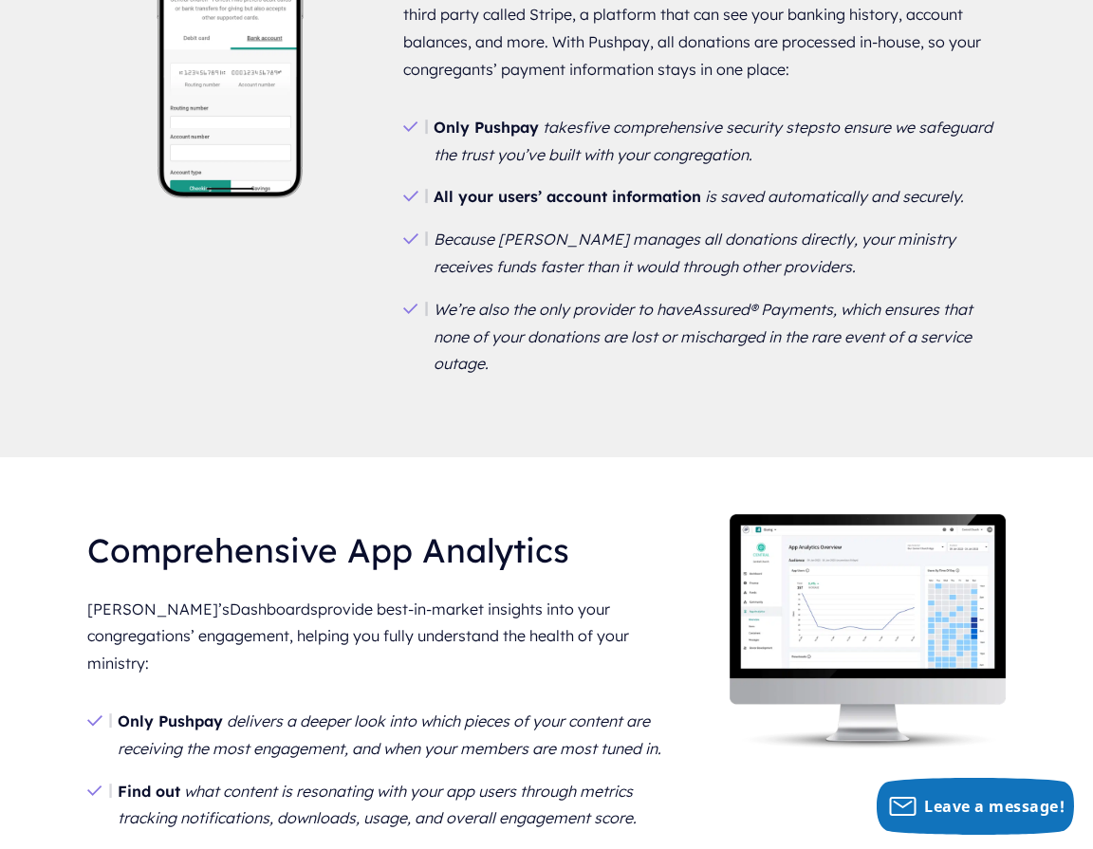
click at [446, 712] on em "delivers a deeper look into which pieces of your content are receiving the most…" at bounding box center [390, 735] width 544 height 46
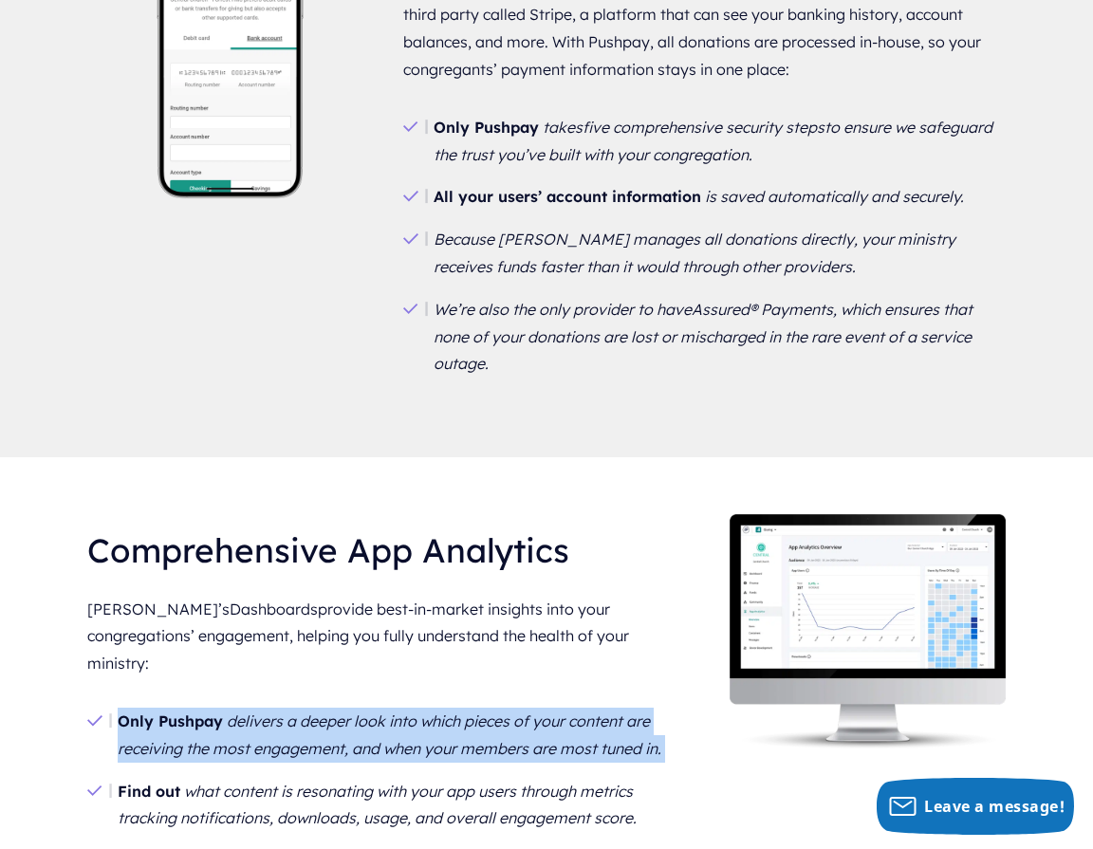
click at [446, 712] on em "delivers a deeper look into which pieces of your content are receiving the most…" at bounding box center [390, 735] width 544 height 46
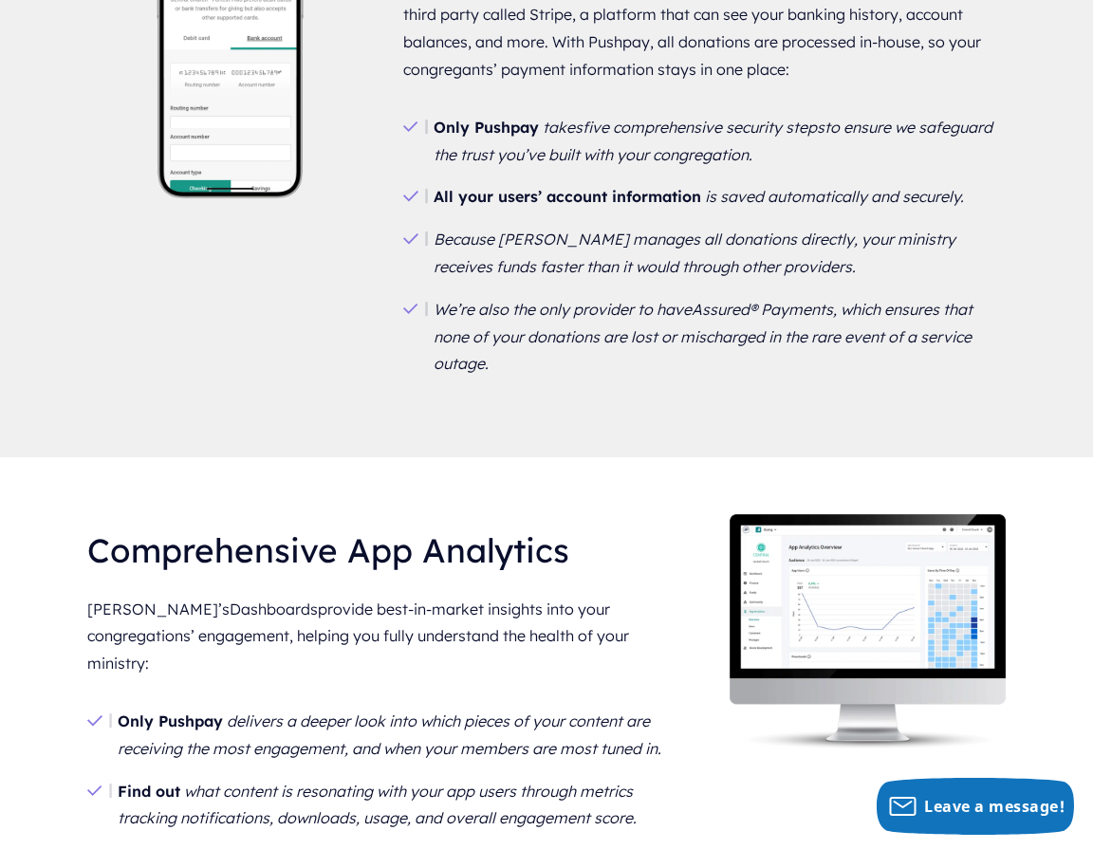
click at [595, 653] on div "Comprehensive App Analytics [PERSON_NAME]’s Dashboards provide best-in-market i…" at bounding box center [546, 732] width 1093 height 551
click at [345, 700] on li "Only Pushpay delivers a deeper look into which pieces of your content are recei…" at bounding box center [388, 735] width 603 height 70
click at [345, 712] on em "delivers a deeper look into which pieces of your content are receiving the most…" at bounding box center [390, 735] width 544 height 46
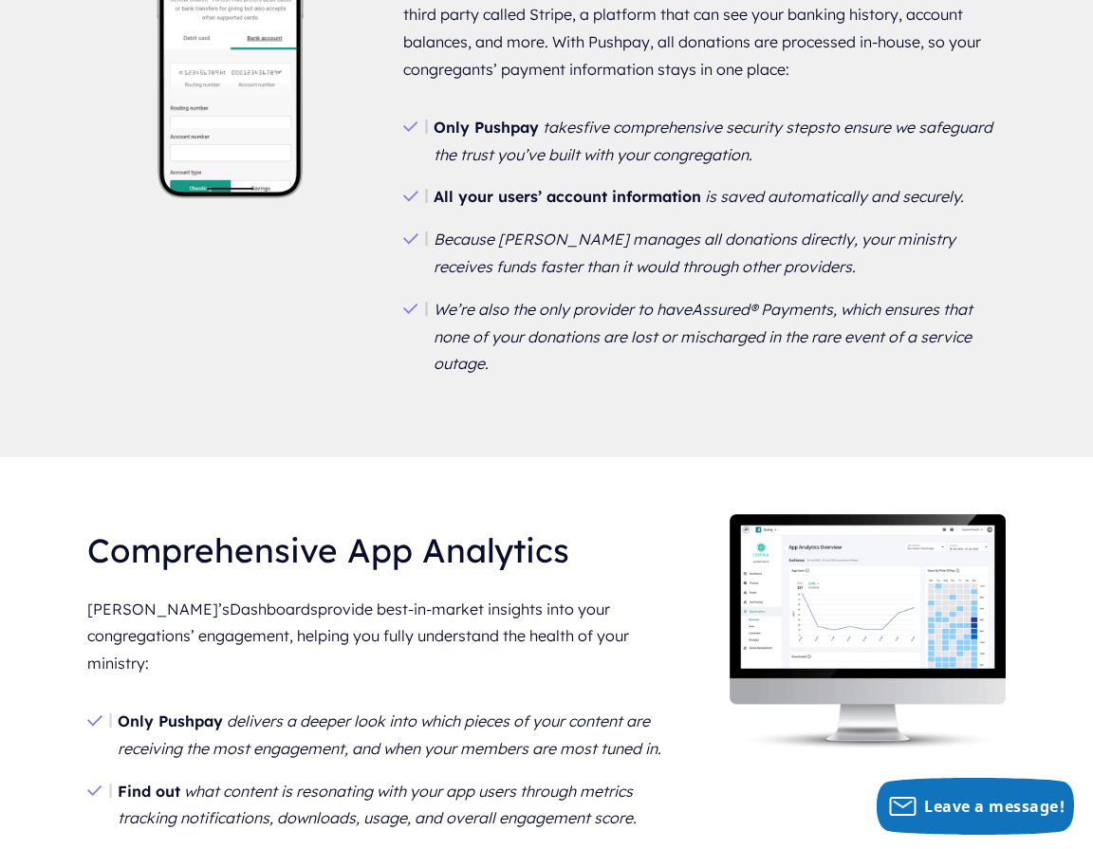
click at [344, 712] on em "delivers a deeper look into which pieces of your content are receiving the most…" at bounding box center [390, 735] width 544 height 46
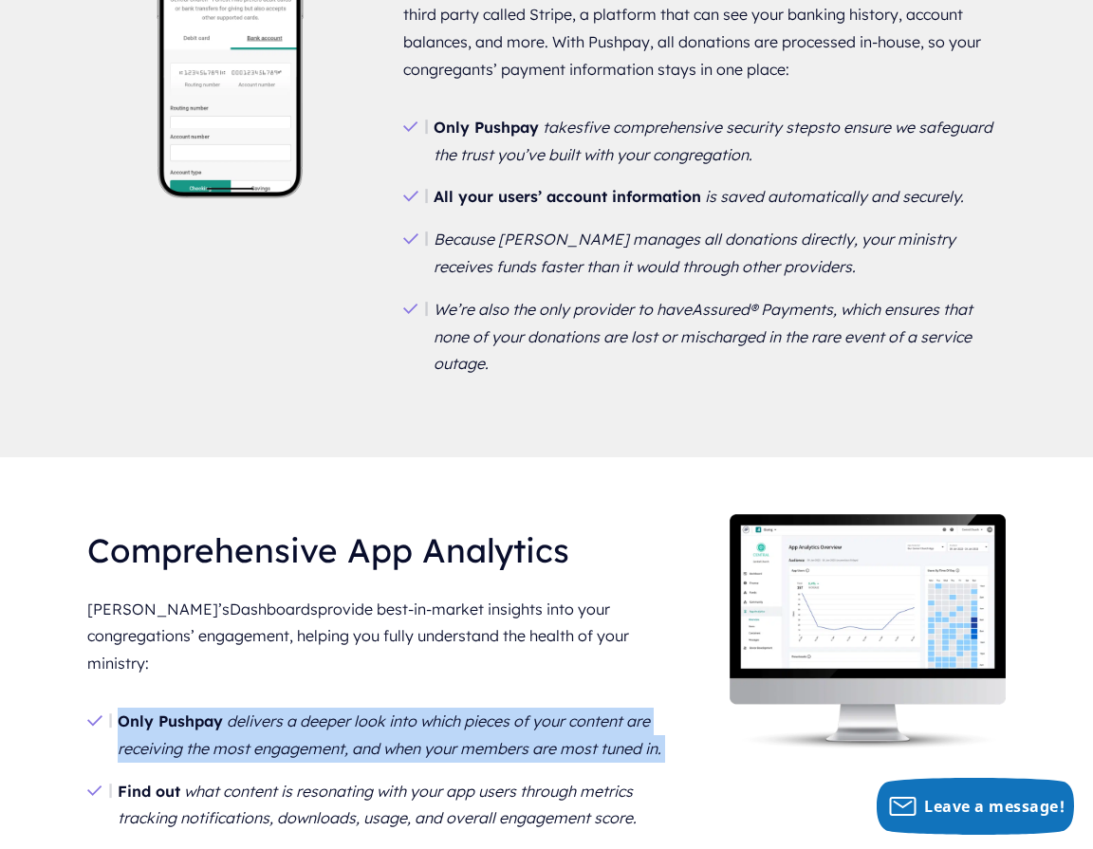
click at [344, 712] on em "delivers a deeper look into which pieces of your content are receiving the most…" at bounding box center [390, 735] width 544 height 46
copy ul "Only Pushpay delivers a deeper look into which pieces of your content are recei…"
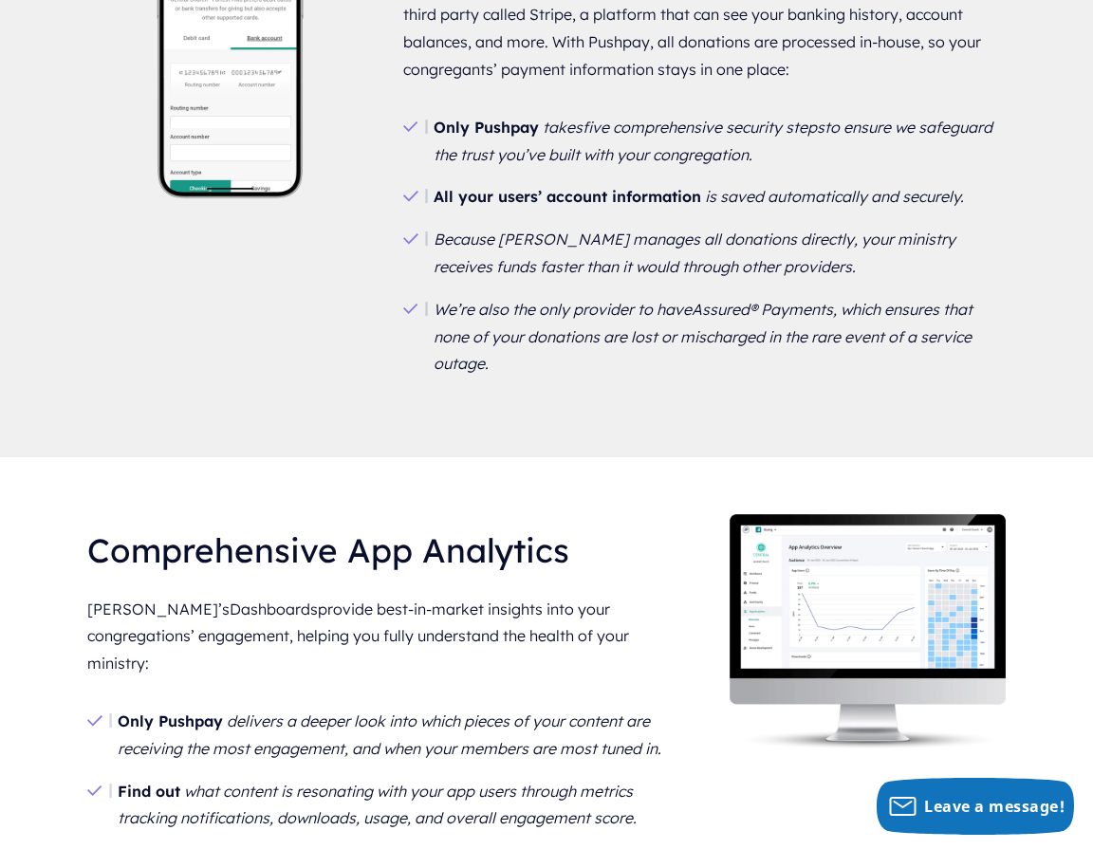
click at [383, 782] on em "what content is resonating with your app users through metrics tracking notific…" at bounding box center [377, 805] width 519 height 46
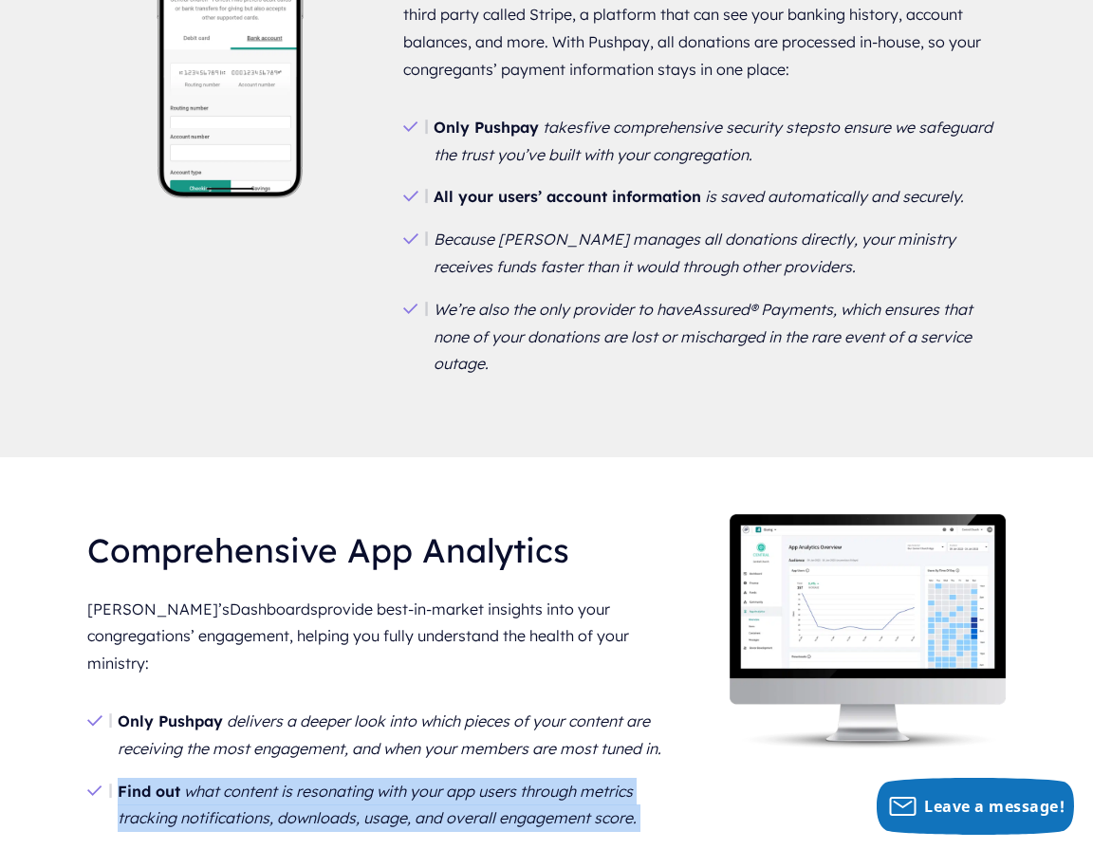
click at [383, 782] on em "what content is resonating with your app users through metrics tracking notific…" at bounding box center [377, 805] width 519 height 46
copy ul "Find out what content is resonating with your app users through metrics trackin…"
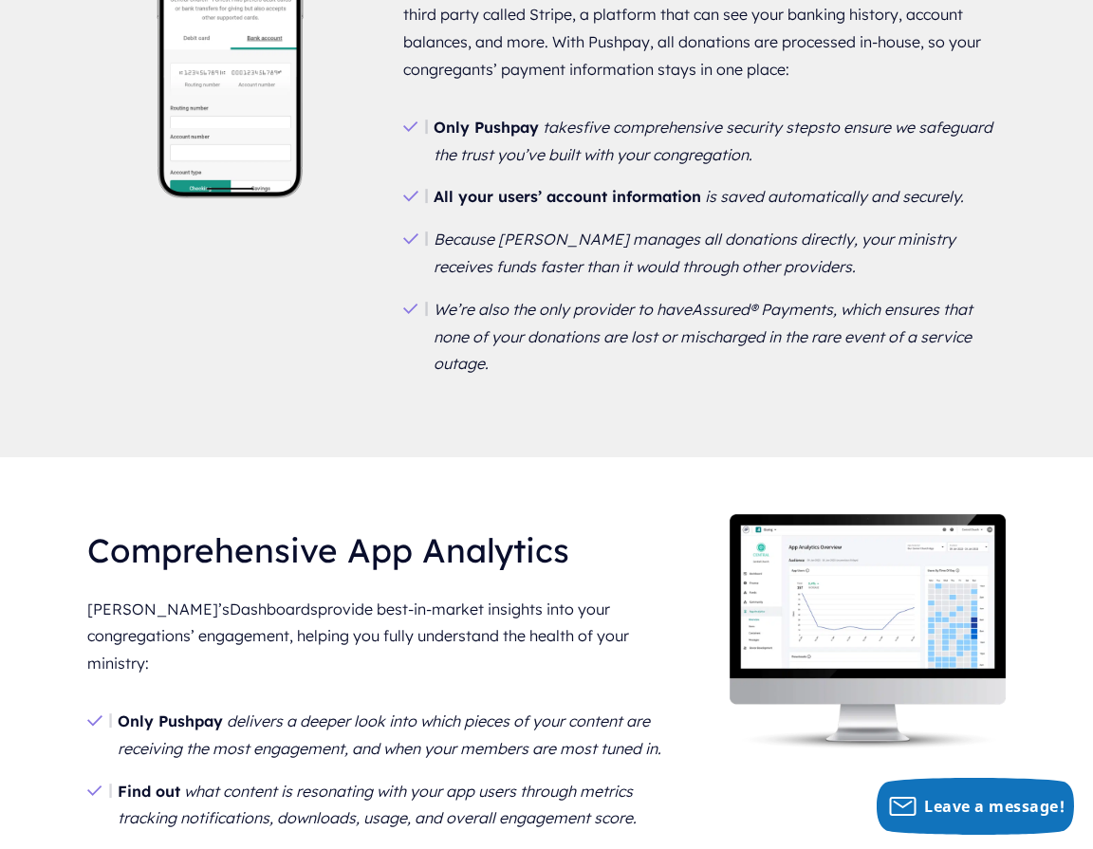
copy div "Donor Development tools help you identify new donors, second-time givers, new r…"
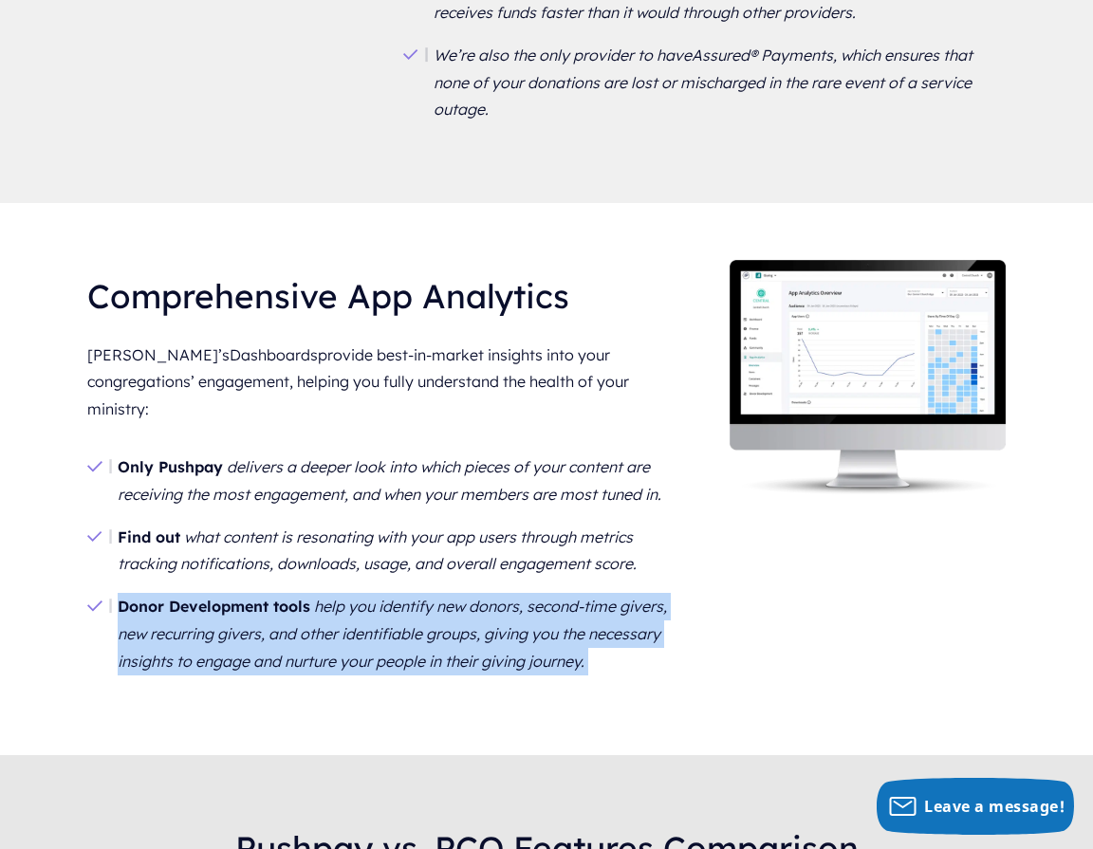
scroll to position [6158, 0]
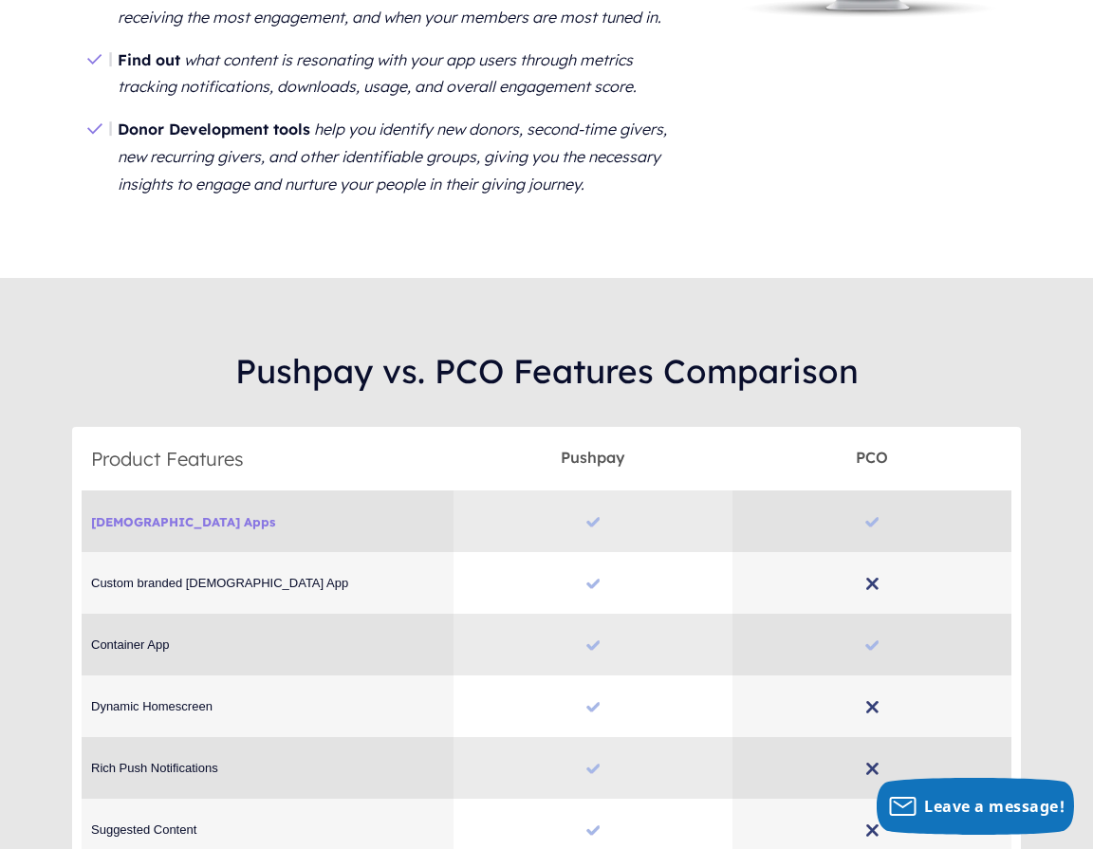
click at [181, 561] on span "Custom branded [DEMOGRAPHIC_DATA] App Custom branded [DEMOGRAPHIC_DATA] App" at bounding box center [268, 583] width 372 height 45
click at [181, 576] on span "Custom branded [DEMOGRAPHIC_DATA] App Custom branded [DEMOGRAPHIC_DATA] App" at bounding box center [268, 583] width 372 height 14
click at [181, 699] on span "Dynamic Homescreen Dynamic Homescreen" at bounding box center [268, 706] width 372 height 14
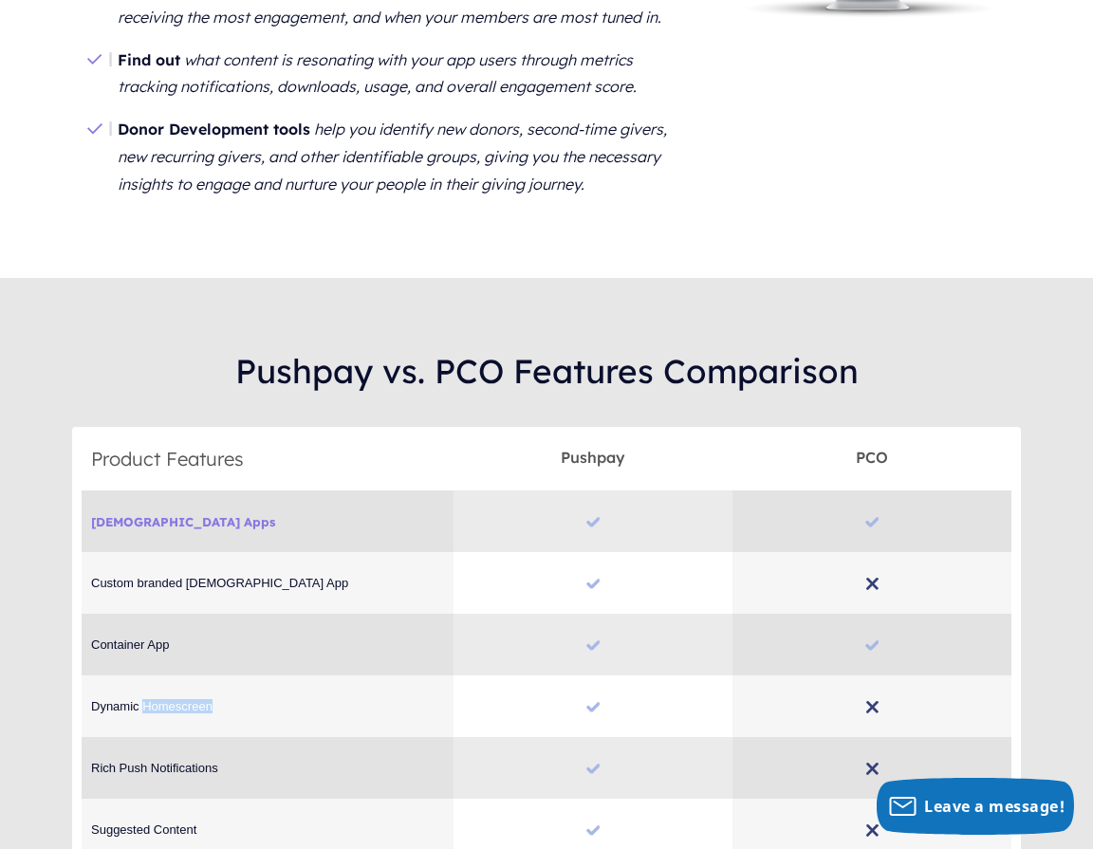
click at [181, 699] on span "Dynamic Homescreen Dynamic Homescreen" at bounding box center [268, 706] width 372 height 14
click at [172, 761] on span "Rich Push Notifications Rich Push Notifications" at bounding box center [268, 768] width 372 height 14
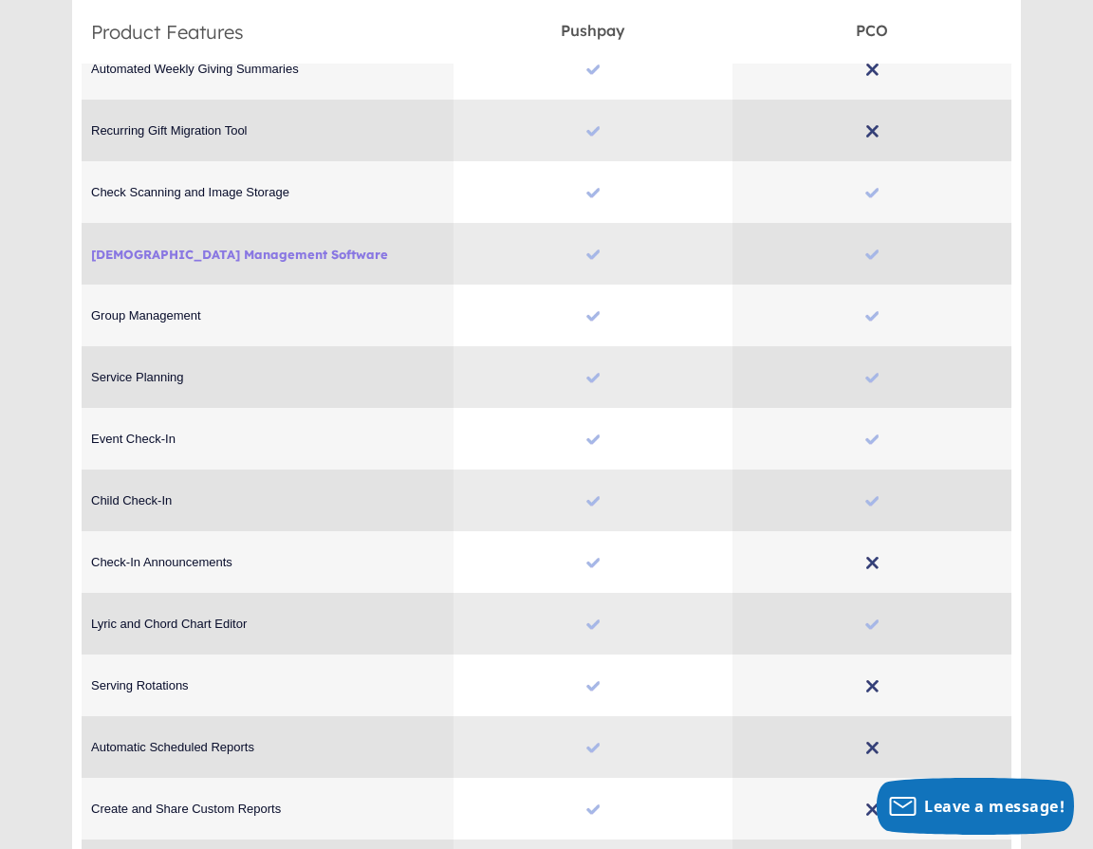
scroll to position [8369, 0]
